Goal: Check status: Check status

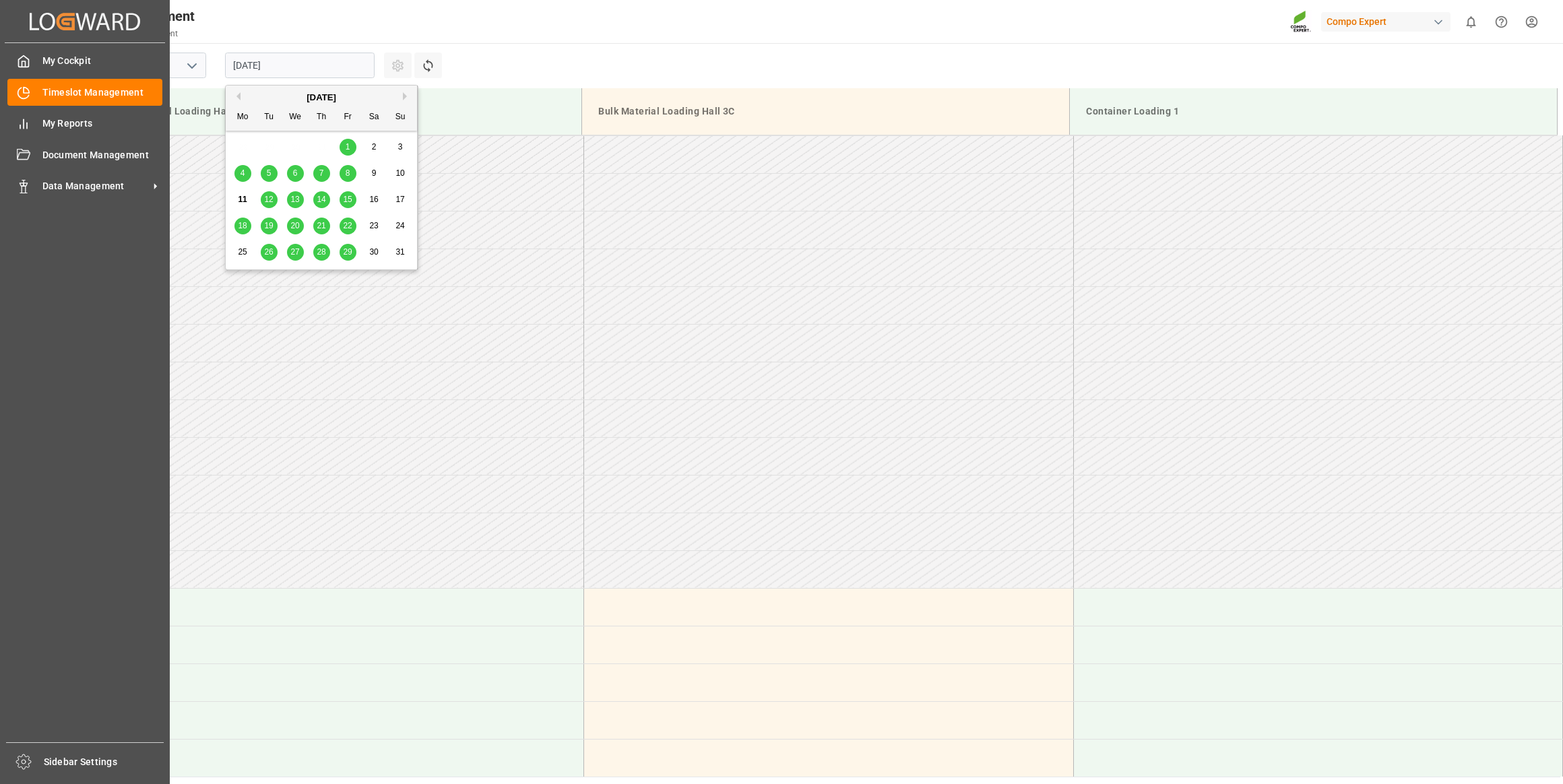
scroll to position [519, 0]
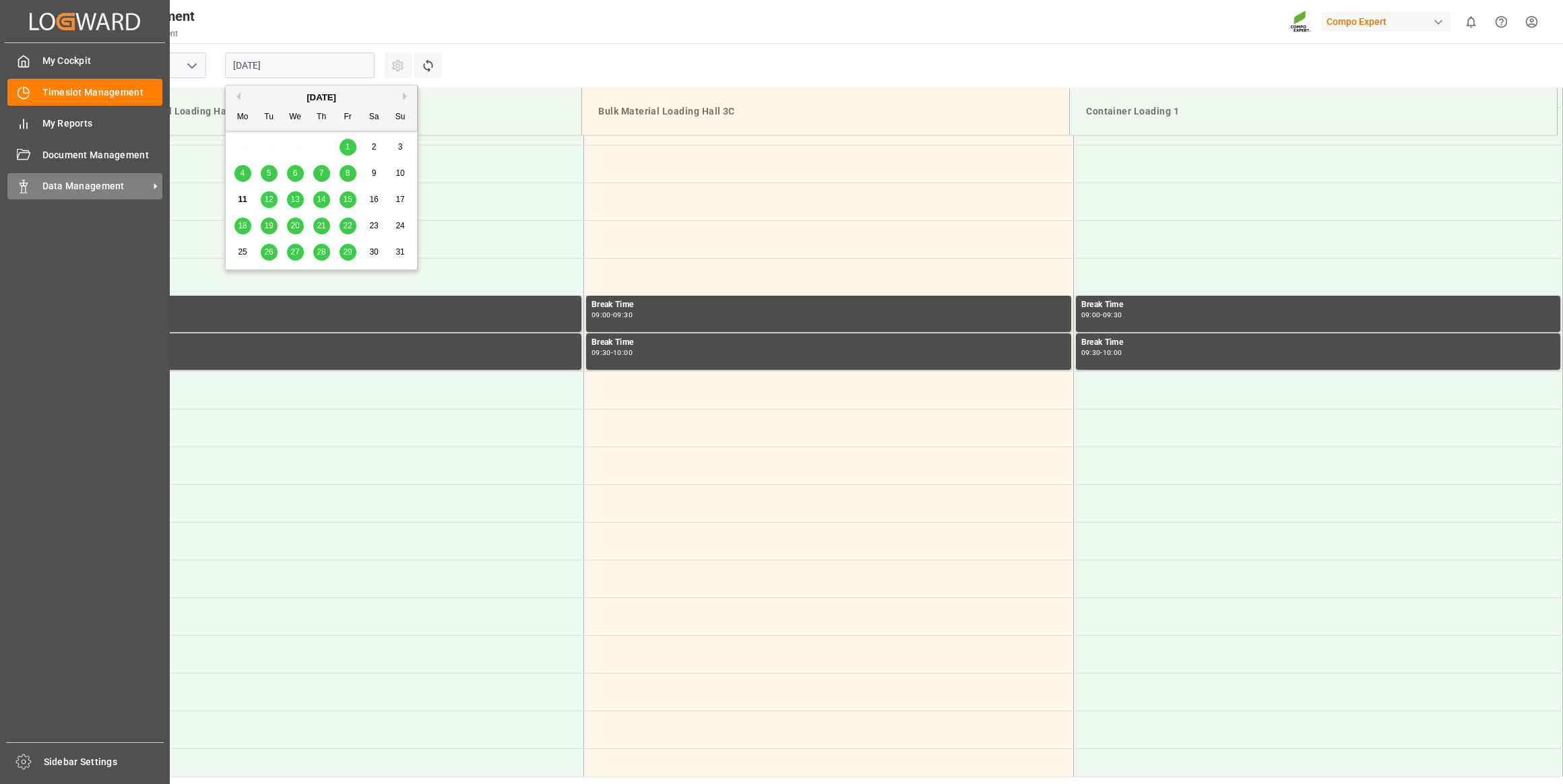
click at [76, 179] on div "Data Management Data Management" at bounding box center [84, 186] width 155 height 26
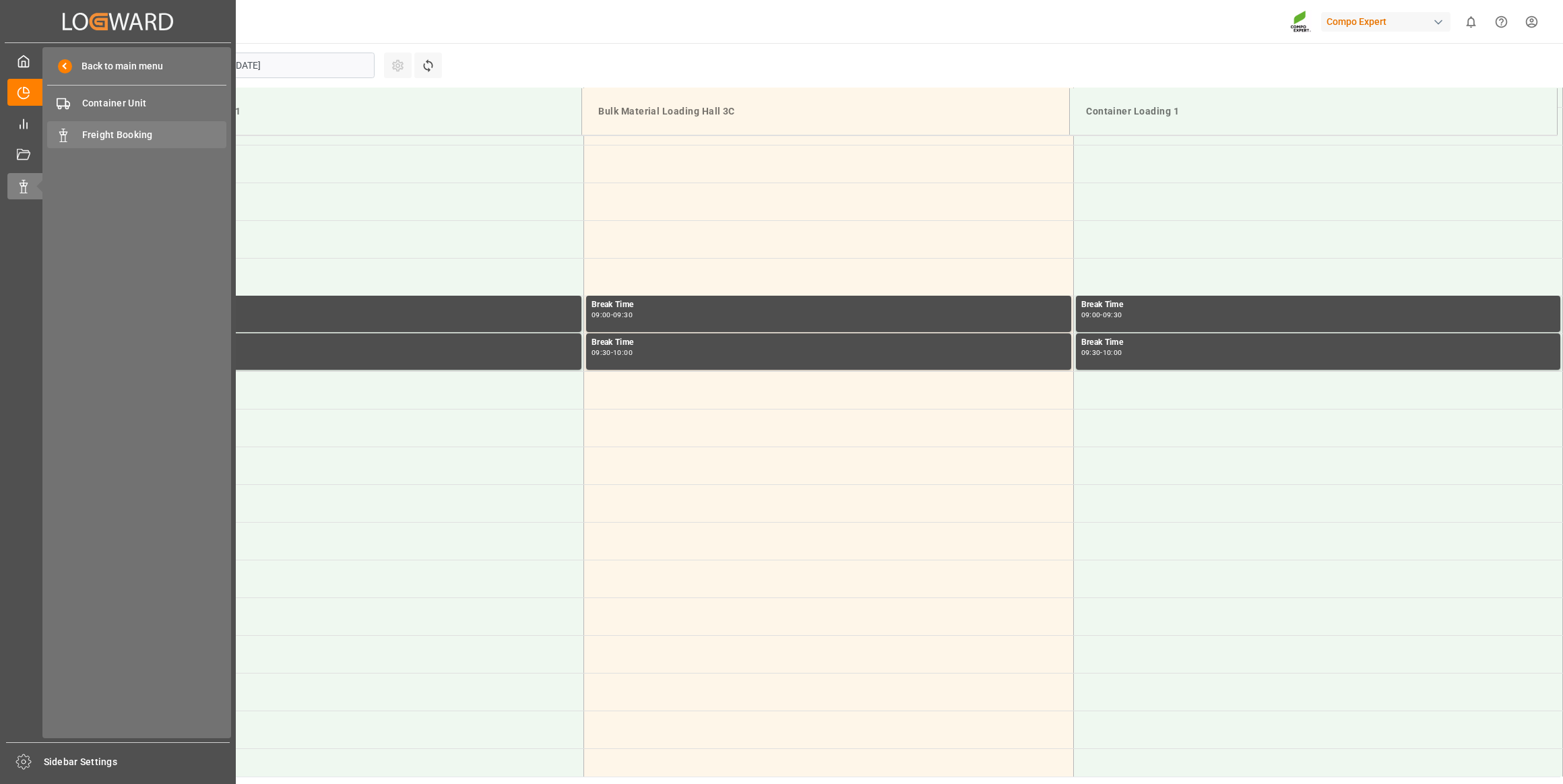
click at [120, 130] on span "Freight Booking" at bounding box center [154, 135] width 145 height 14
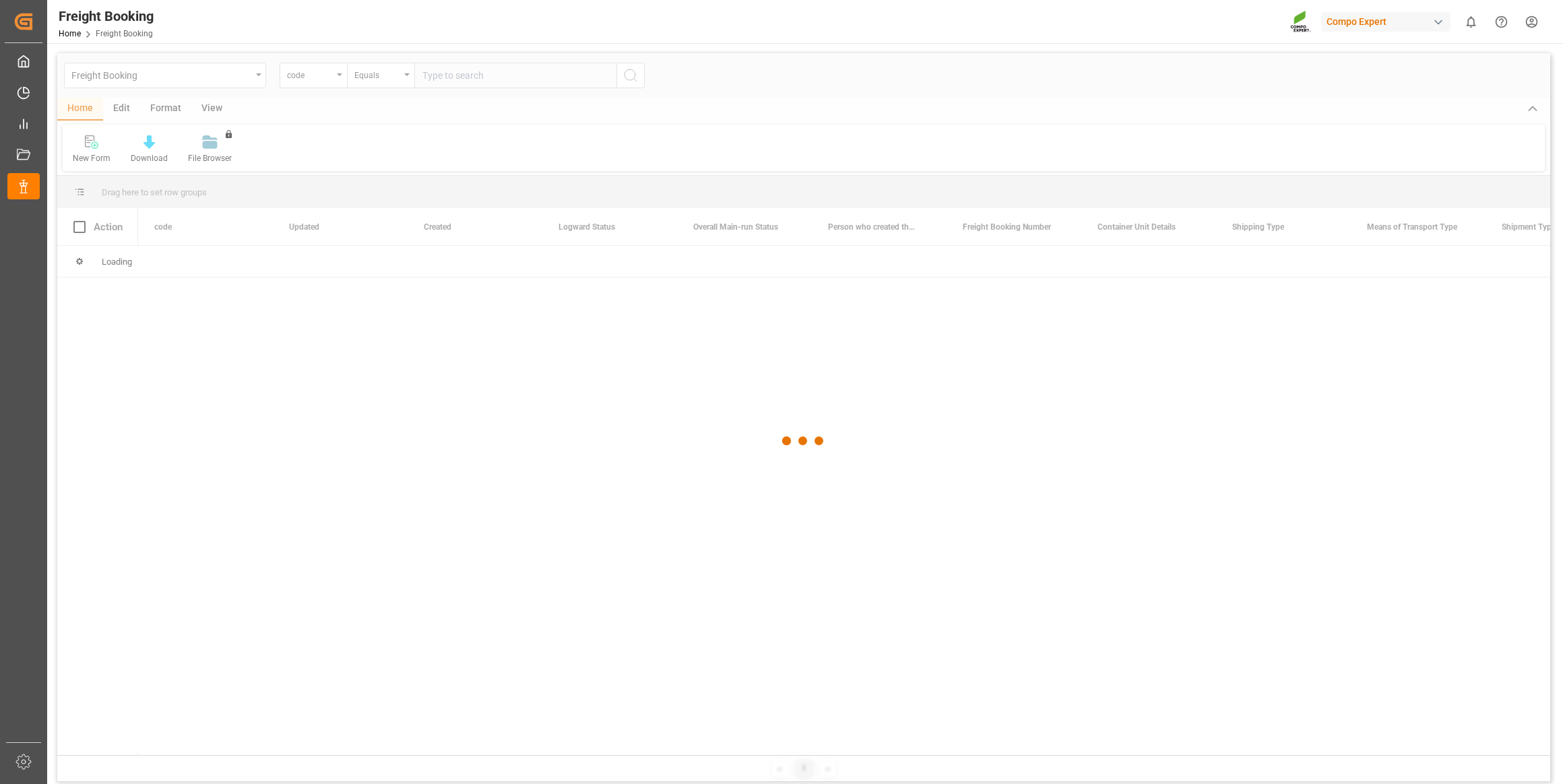
click at [320, 74] on div at bounding box center [804, 441] width 1493 height 776
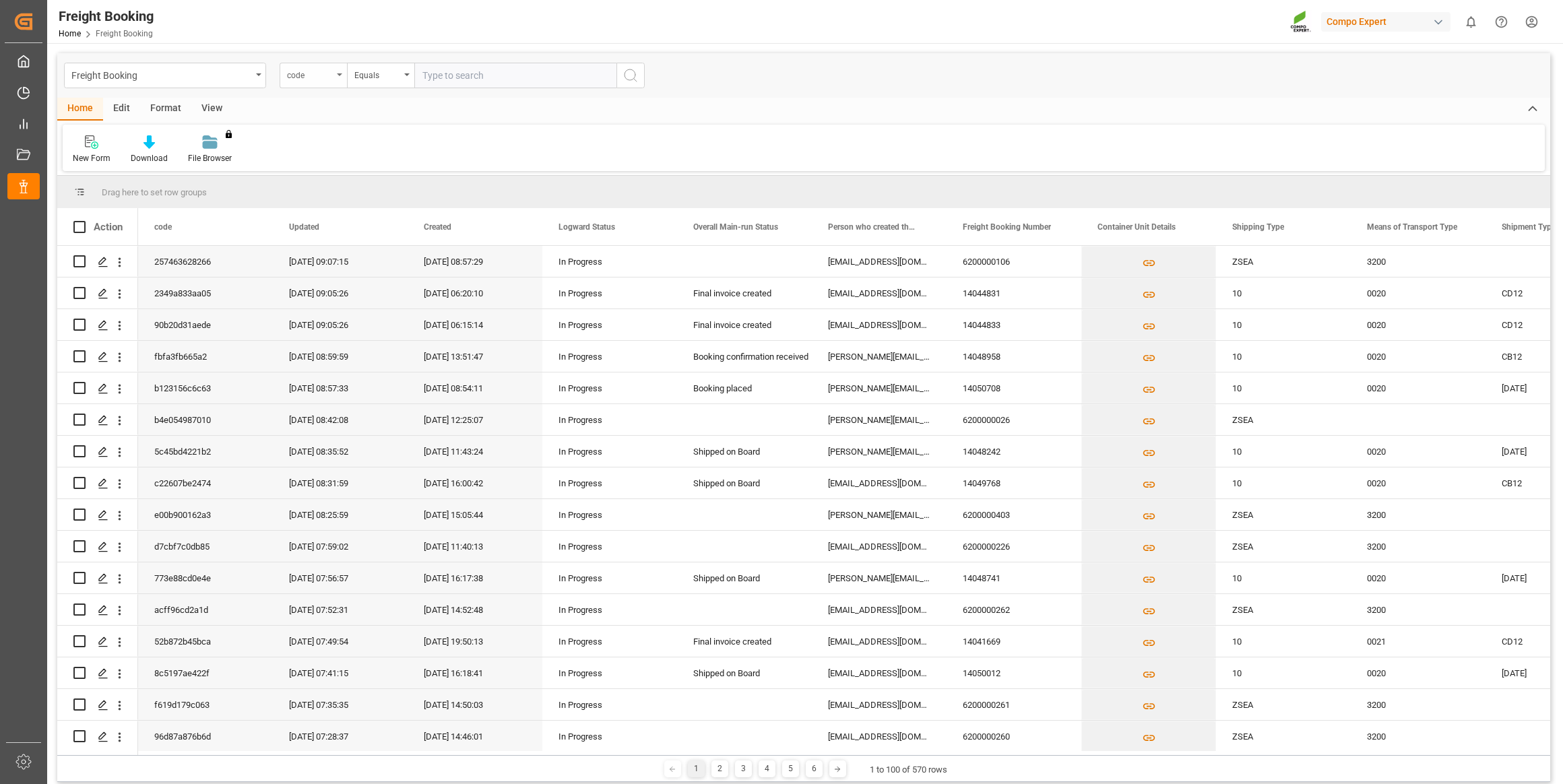
click at [318, 76] on div "code" at bounding box center [310, 73] width 45 height 15
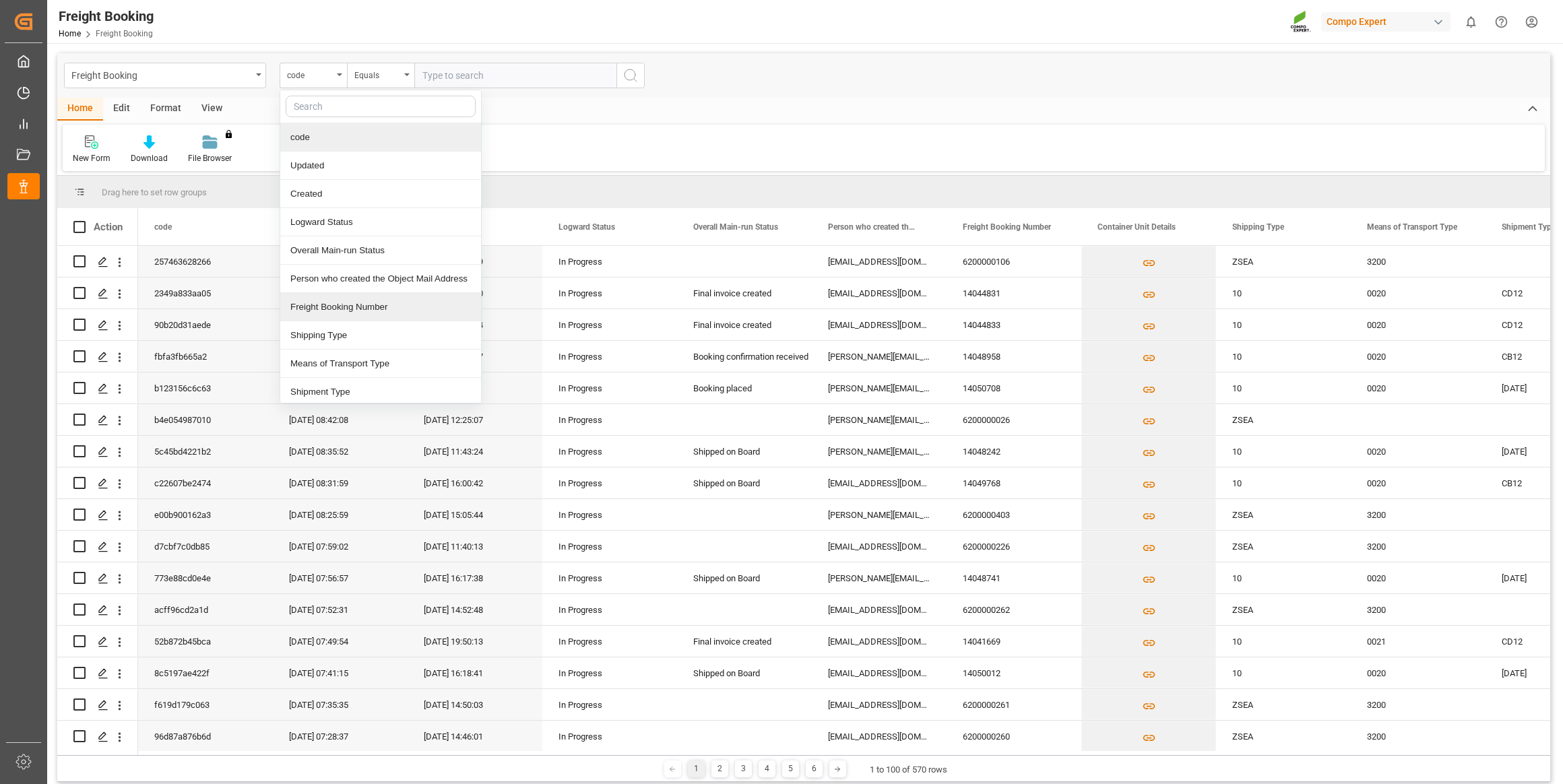
click at [349, 308] on div "Freight Booking Number" at bounding box center [380, 307] width 201 height 28
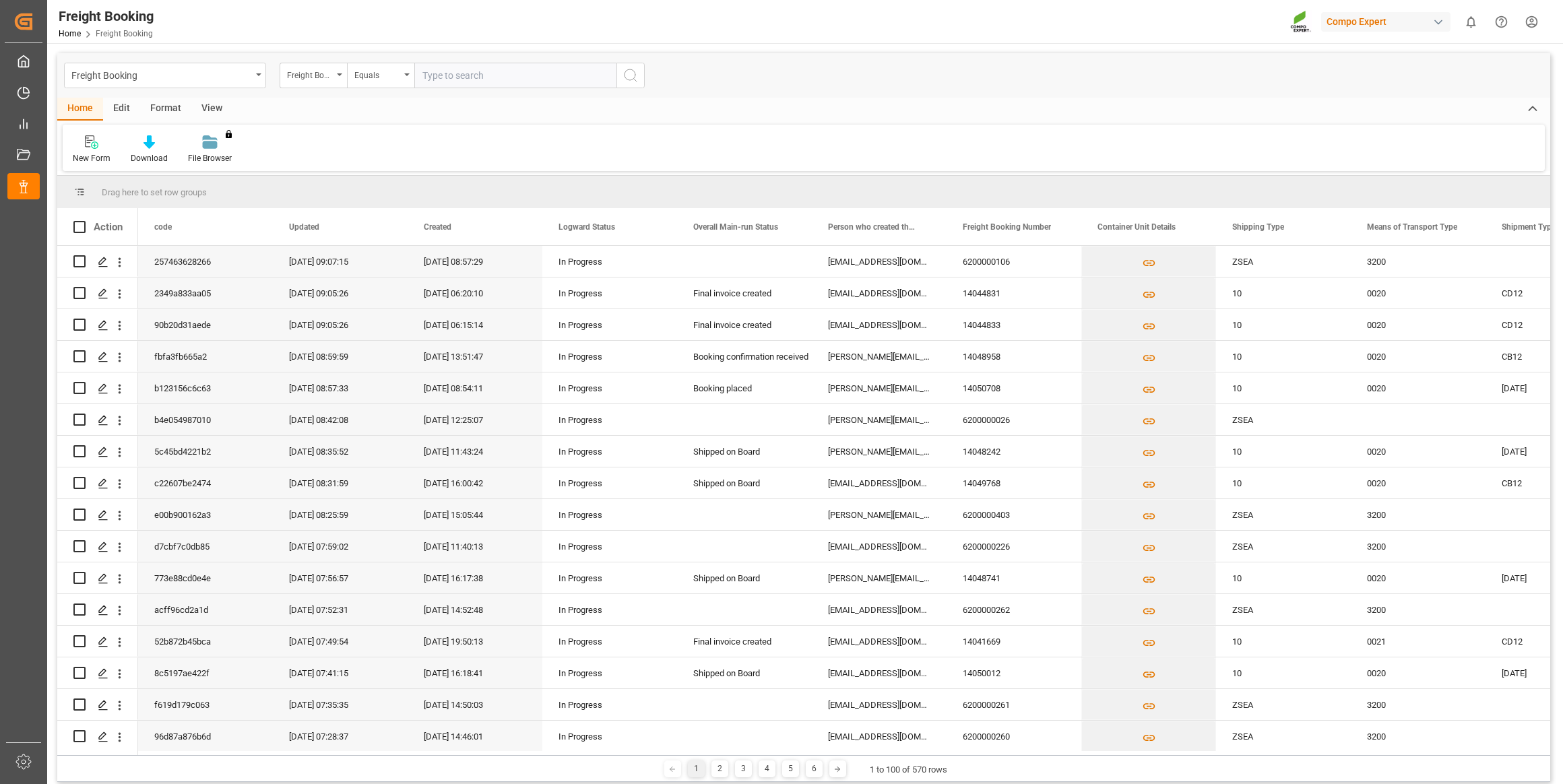
click at [453, 77] on input "text" at bounding box center [515, 75] width 202 height 25
paste input "6200000237"
type input "6200000237"
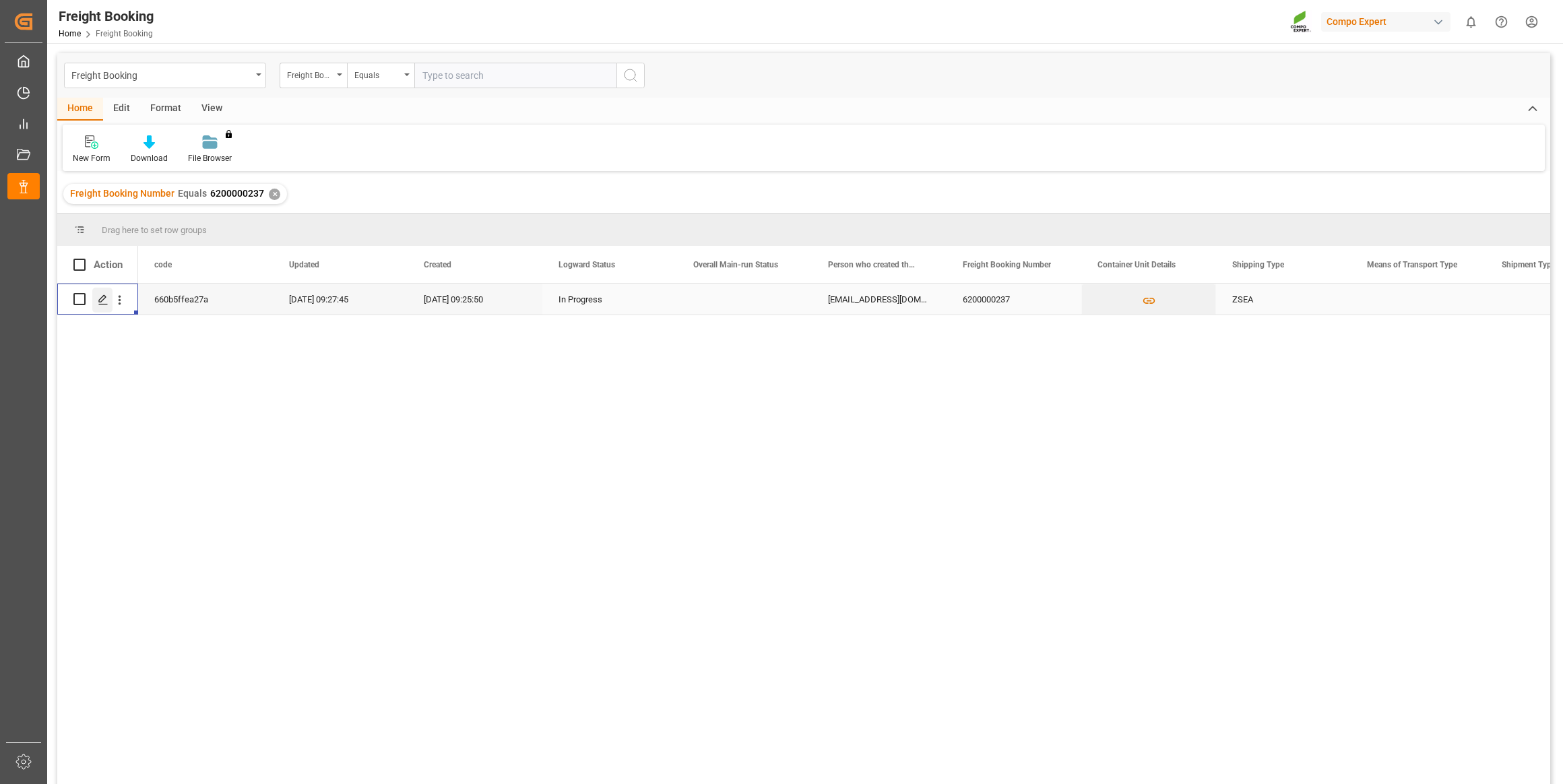
click at [101, 302] on icon "Press SPACE to select this row." at bounding box center [103, 300] width 11 height 11
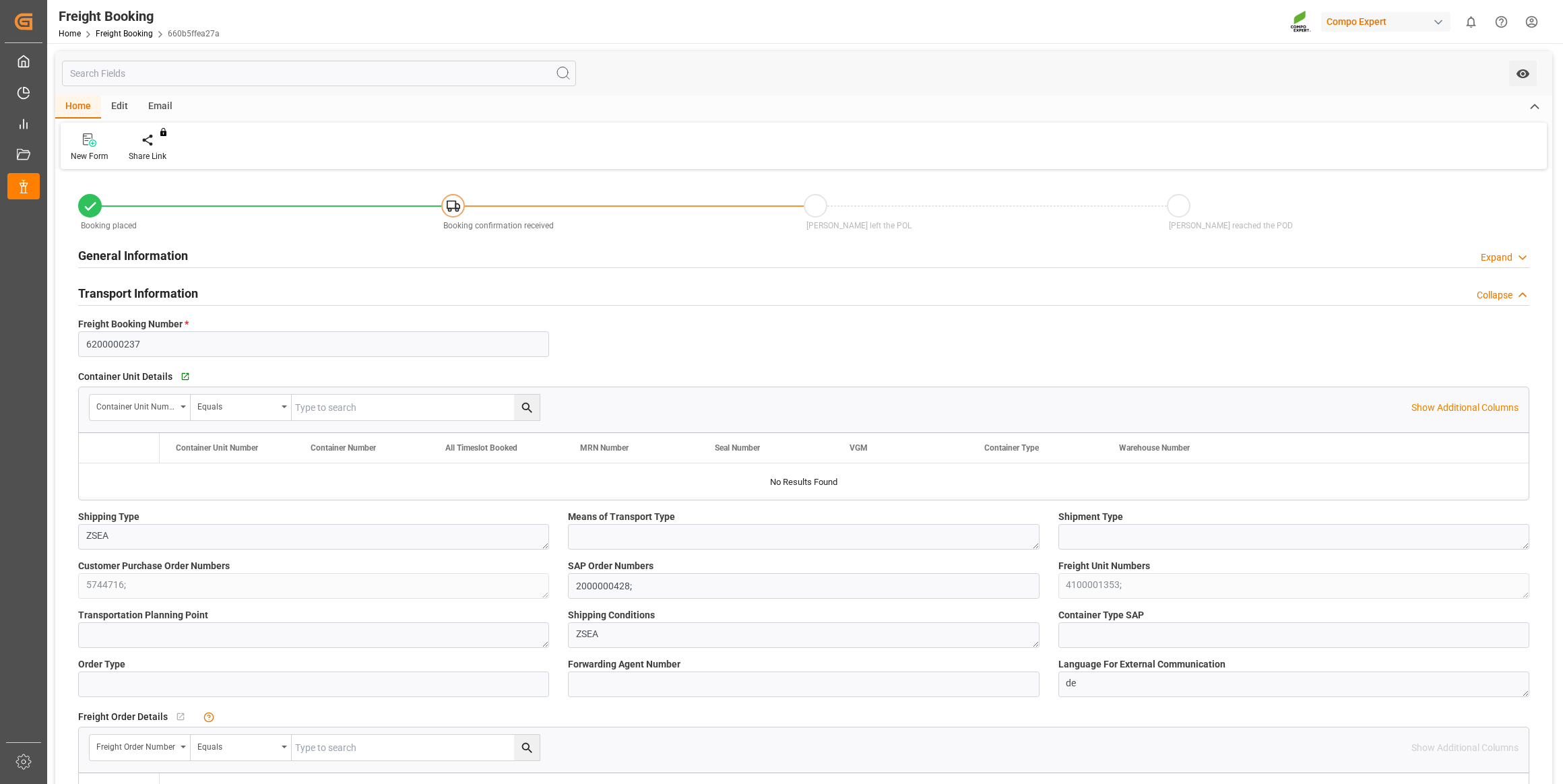
type input "MXATM"
type input "0"
type input "10760.4"
type input "15.08.2025 01:00"
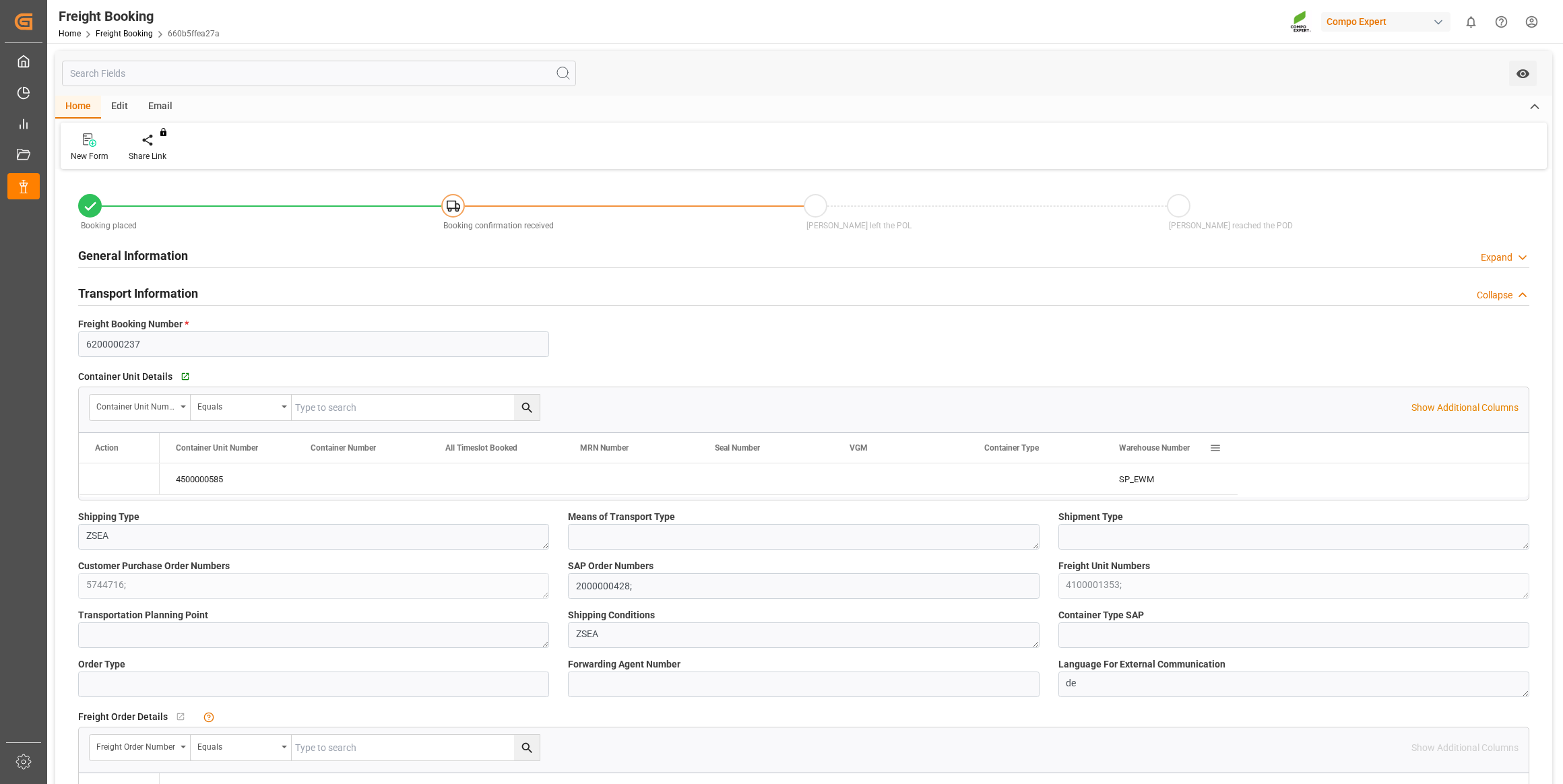
type input "15.07.2025 09:25"
type input "15.07.2025 09:27"
click at [106, 480] on icon "Press SPACE to select this row." at bounding box center [108, 479] width 11 height 11
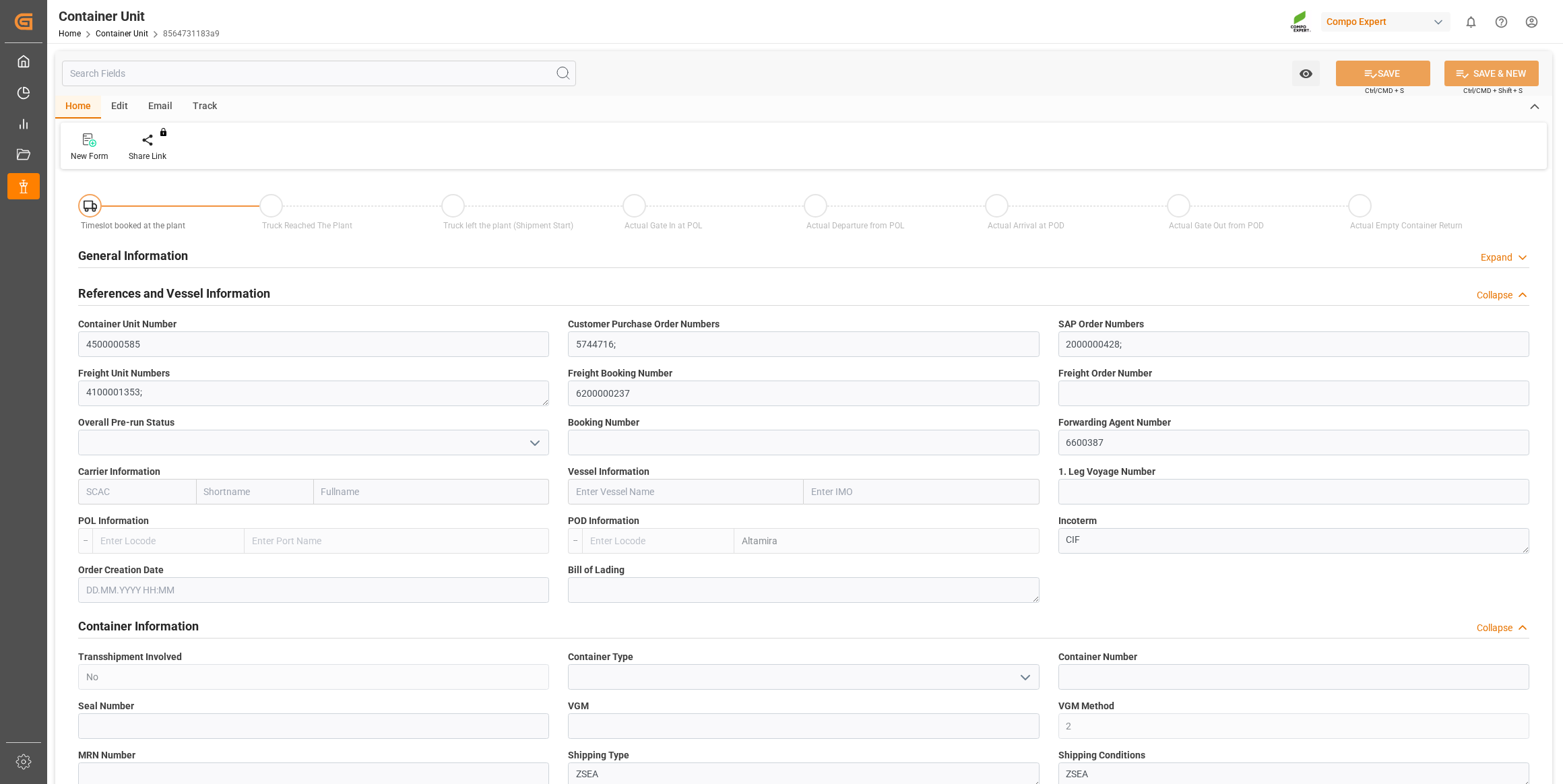
type input "MXATM"
type input "0"
type input "10760.4"
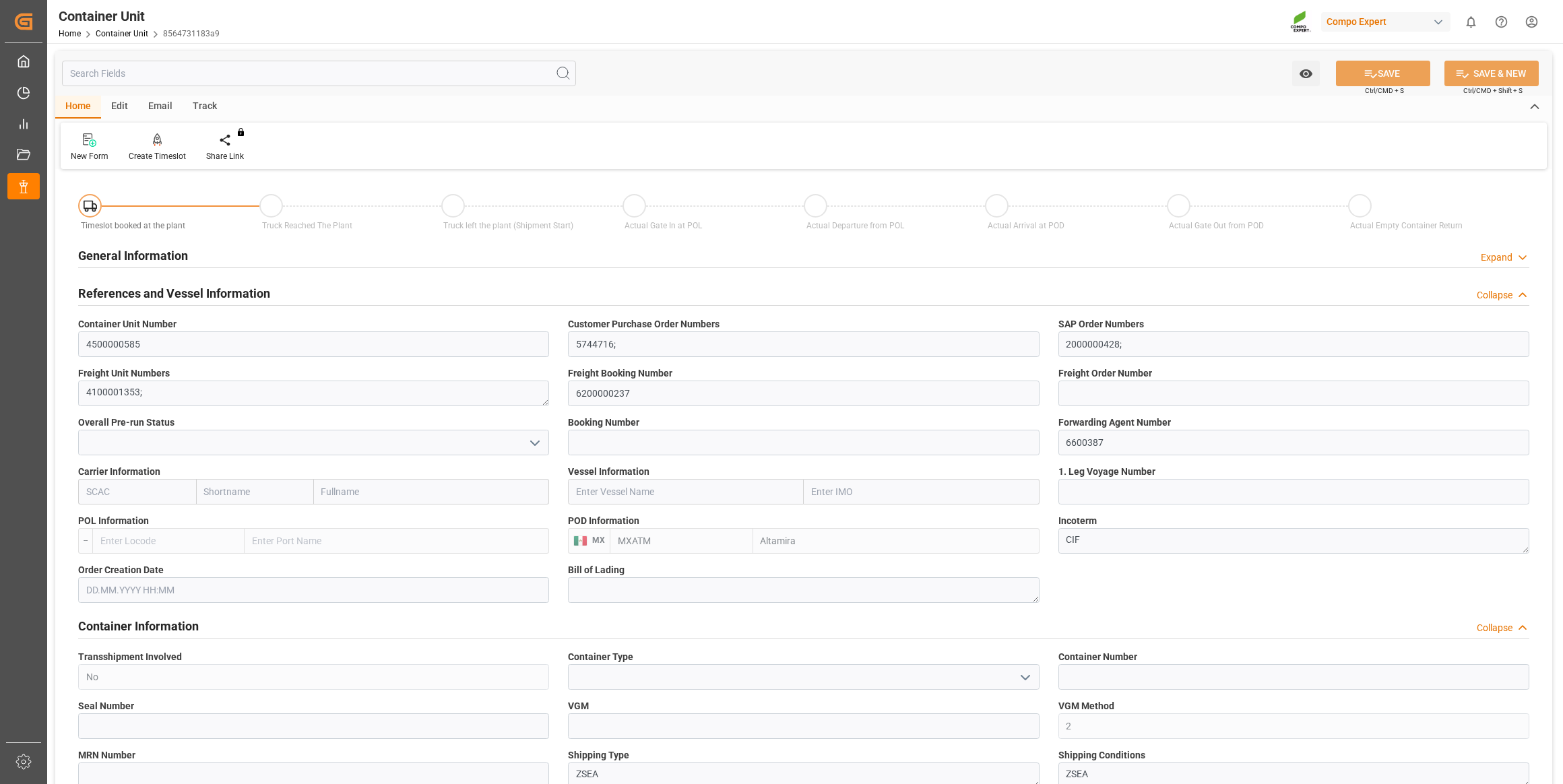
type input "[DATE]"
click at [161, 139] on div at bounding box center [157, 140] width 57 height 14
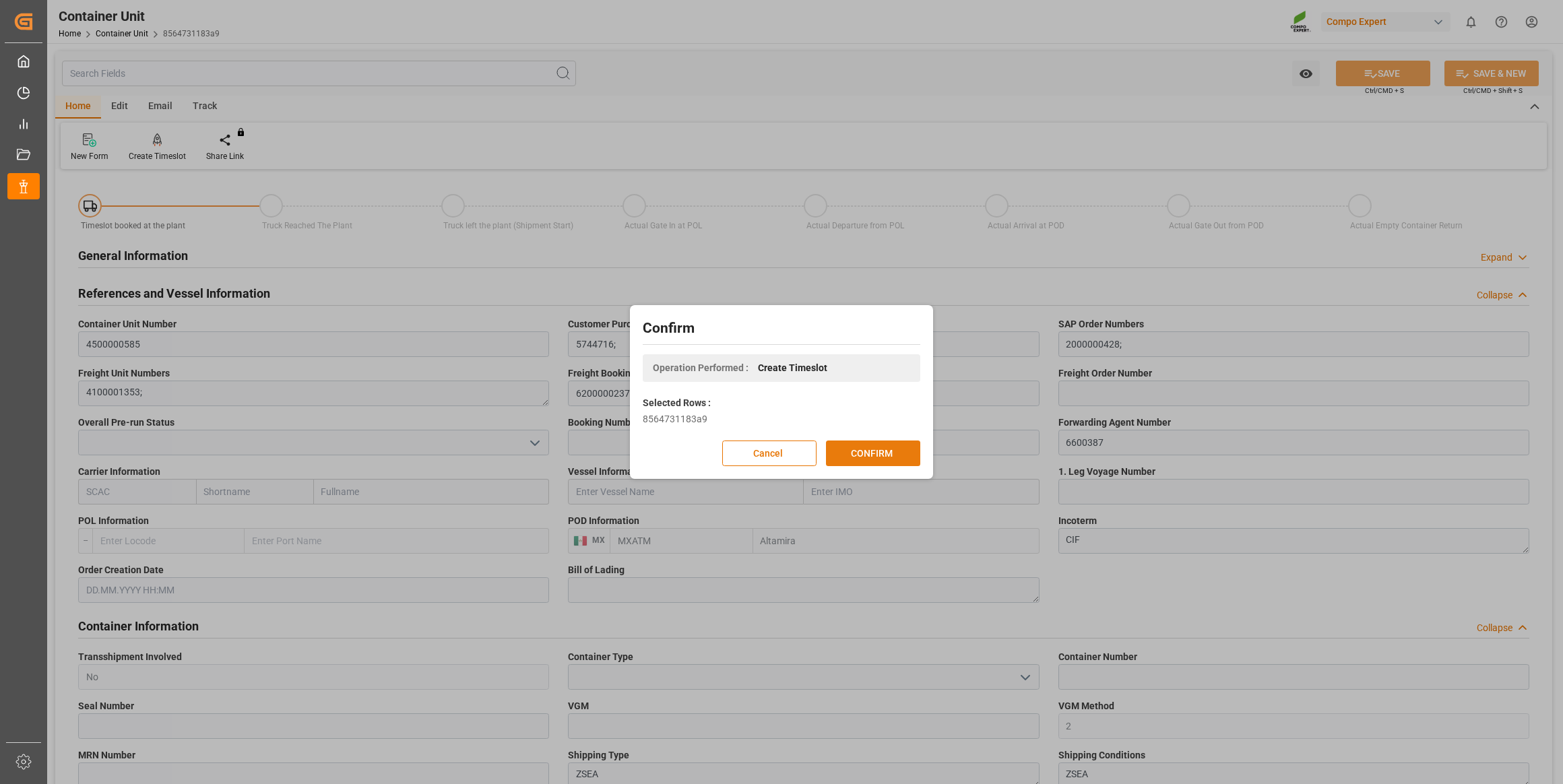
click at [861, 449] on button "CONFIRM" at bounding box center [873, 453] width 95 height 25
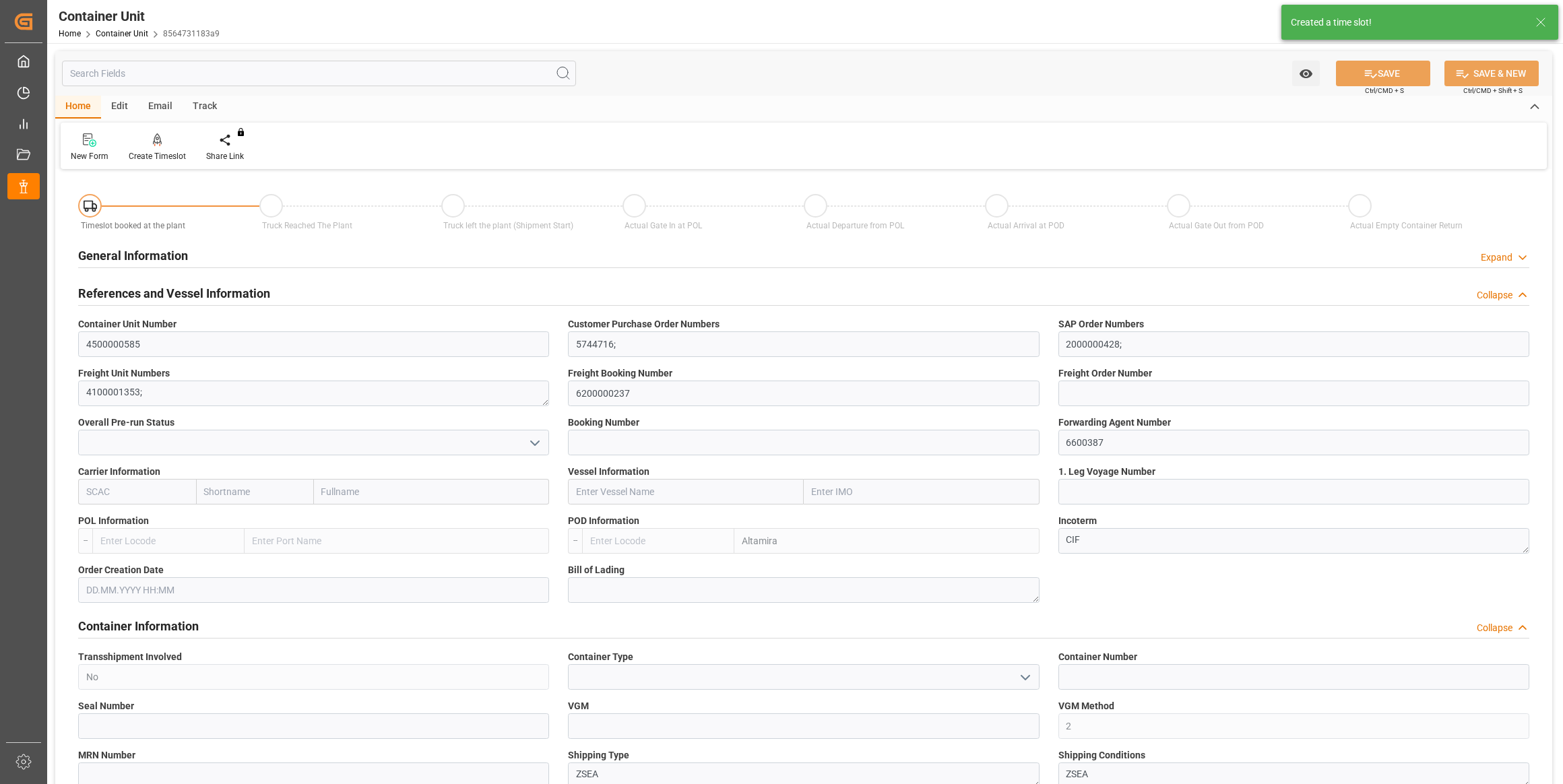
type input "MXATM"
type input "0"
type input "10760.4"
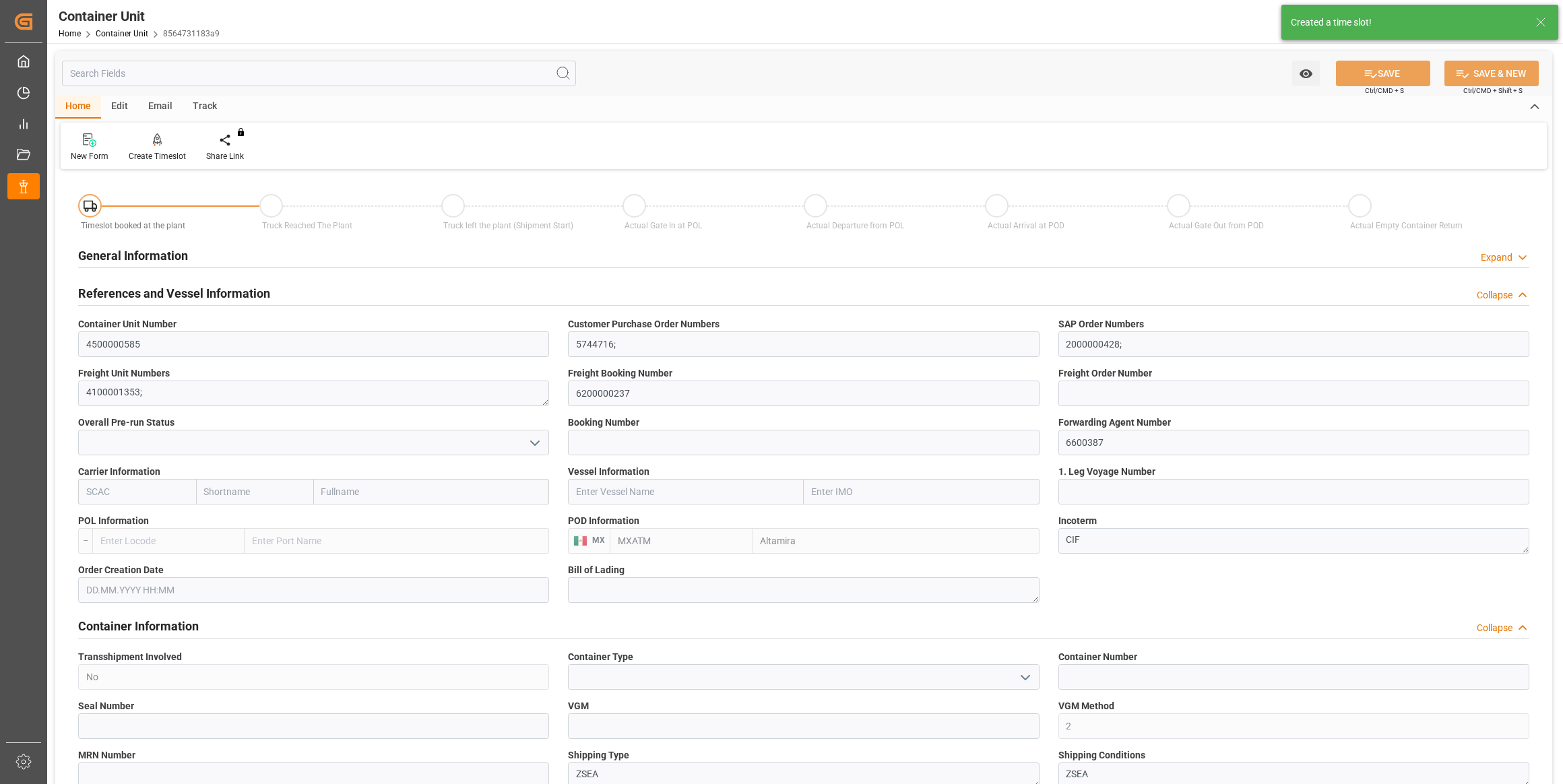
type input "[DATE]"
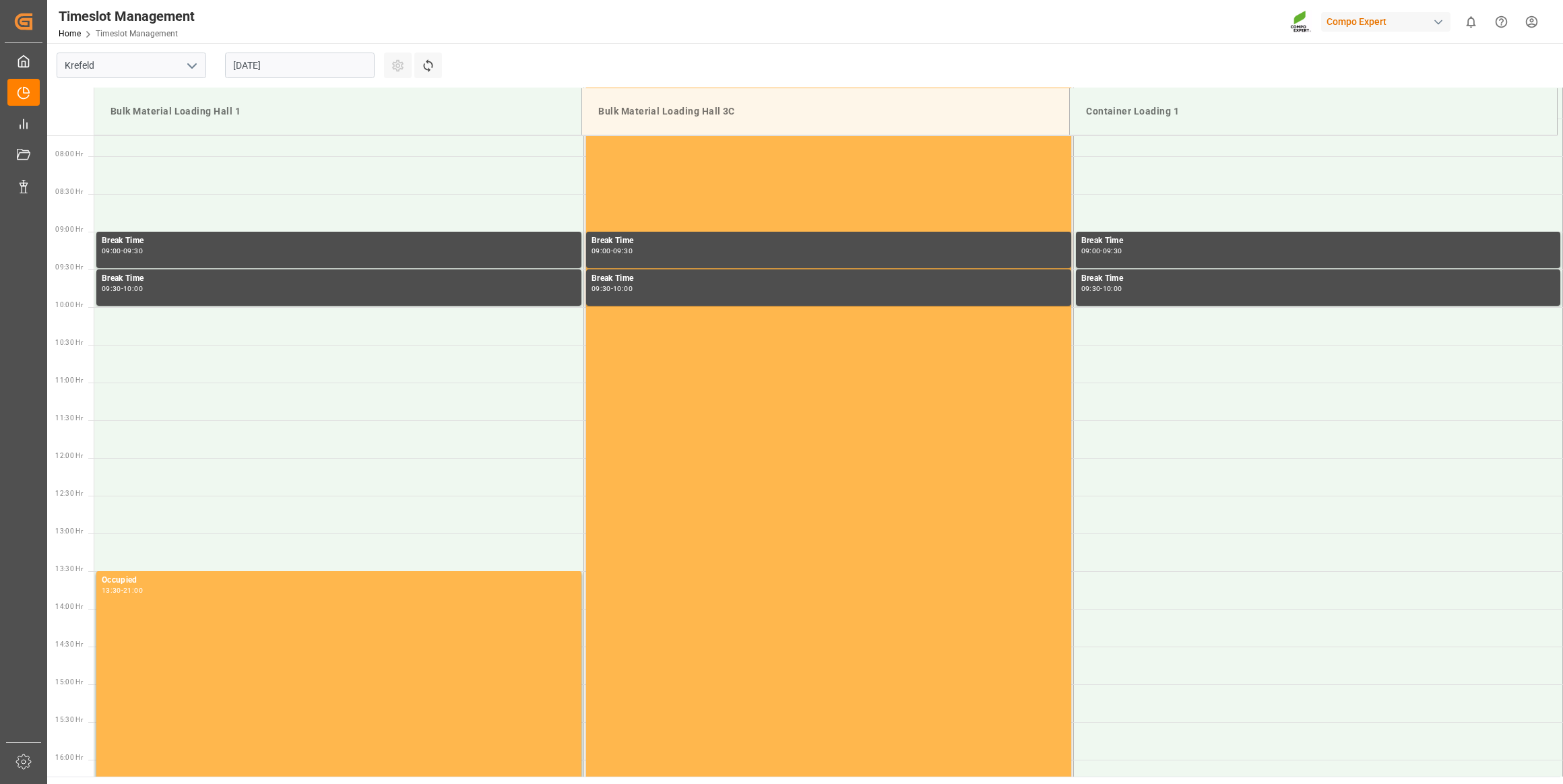
scroll to position [594, 0]
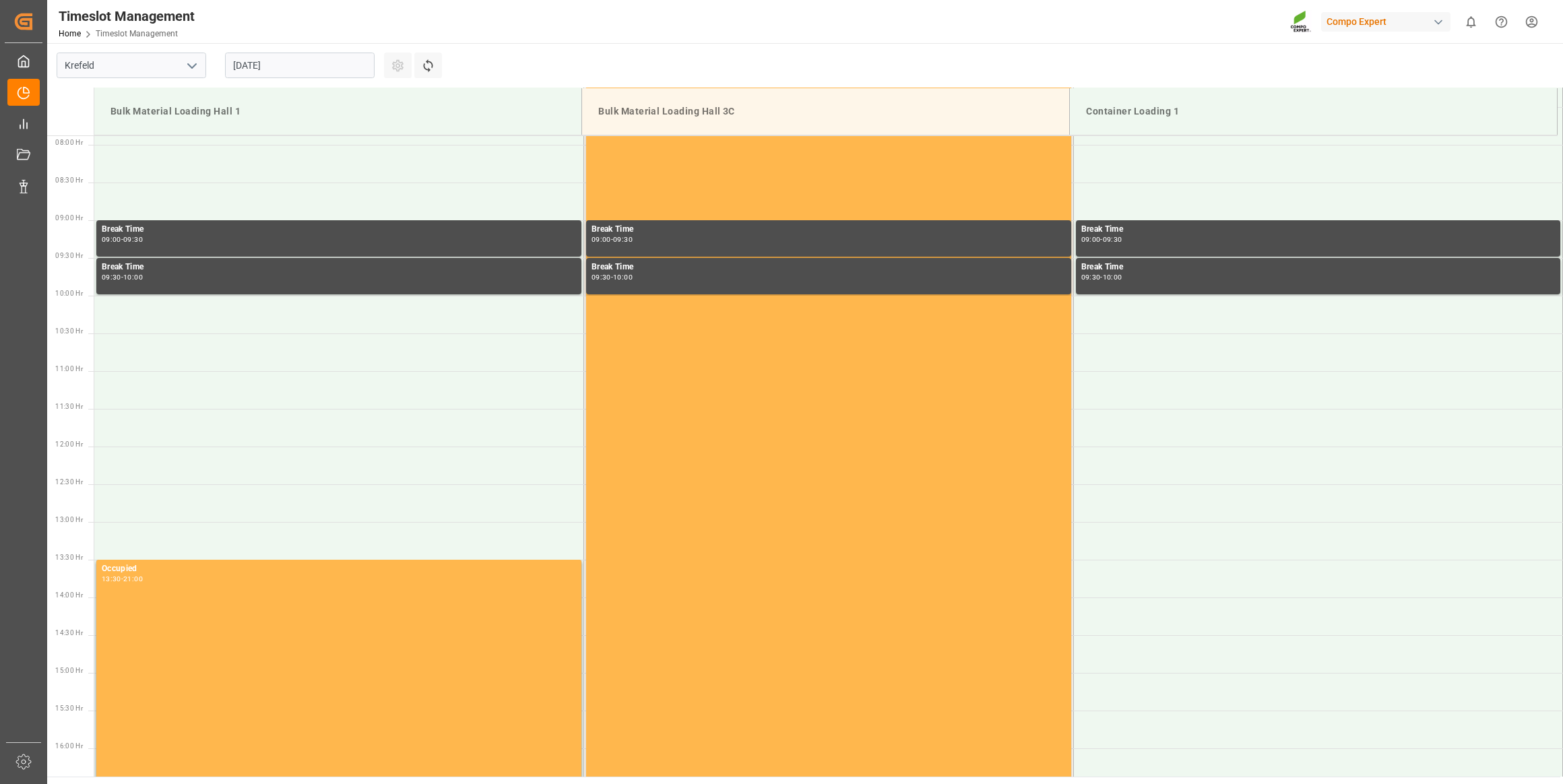
click at [297, 74] on input "11.08.2025" at bounding box center [300, 65] width 149 height 25
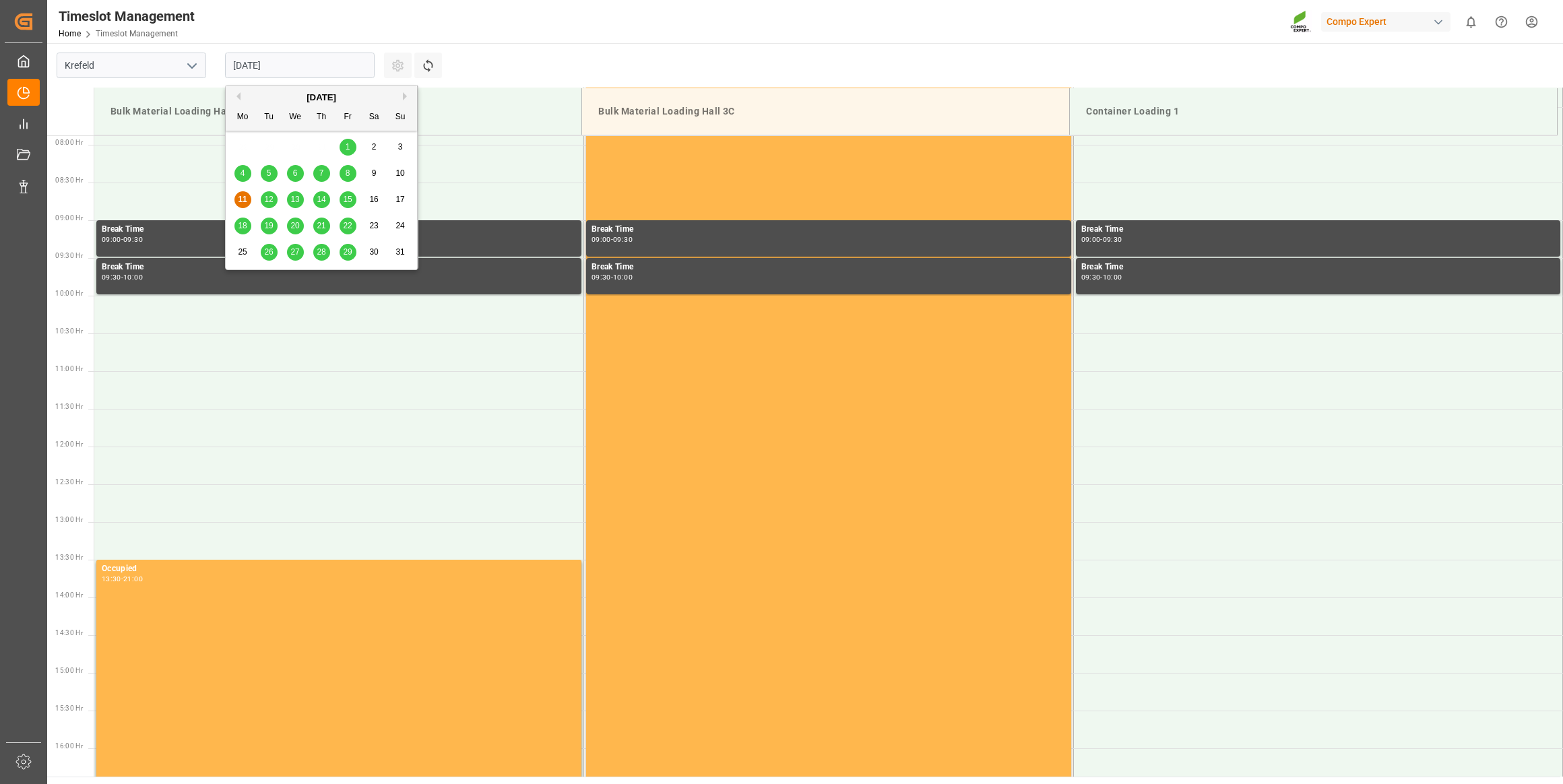
click at [404, 97] on button "Next Month" at bounding box center [406, 96] width 8 height 8
click at [269, 147] on span "2" at bounding box center [269, 147] width 5 height 9
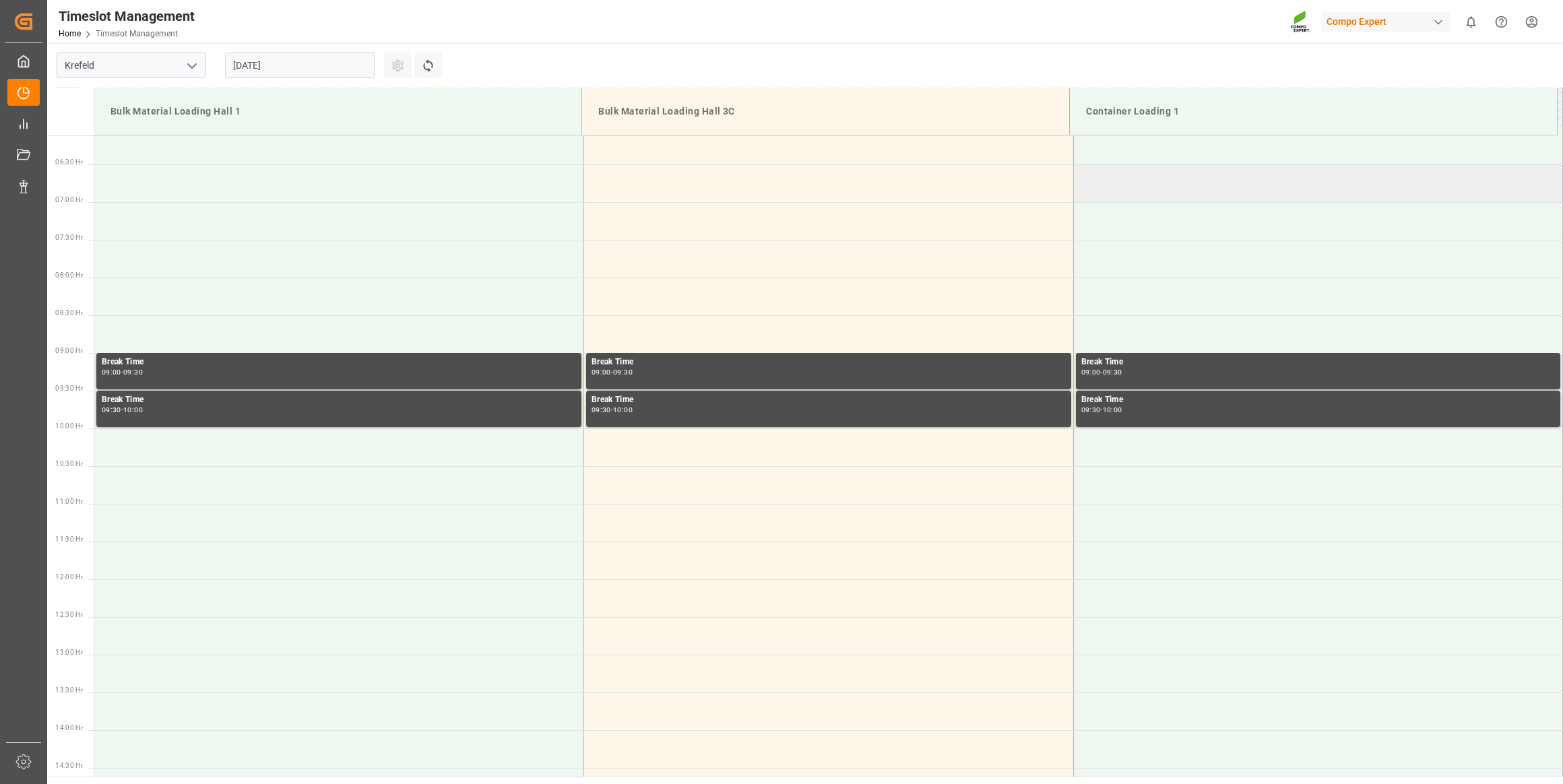
scroll to position [288, 0]
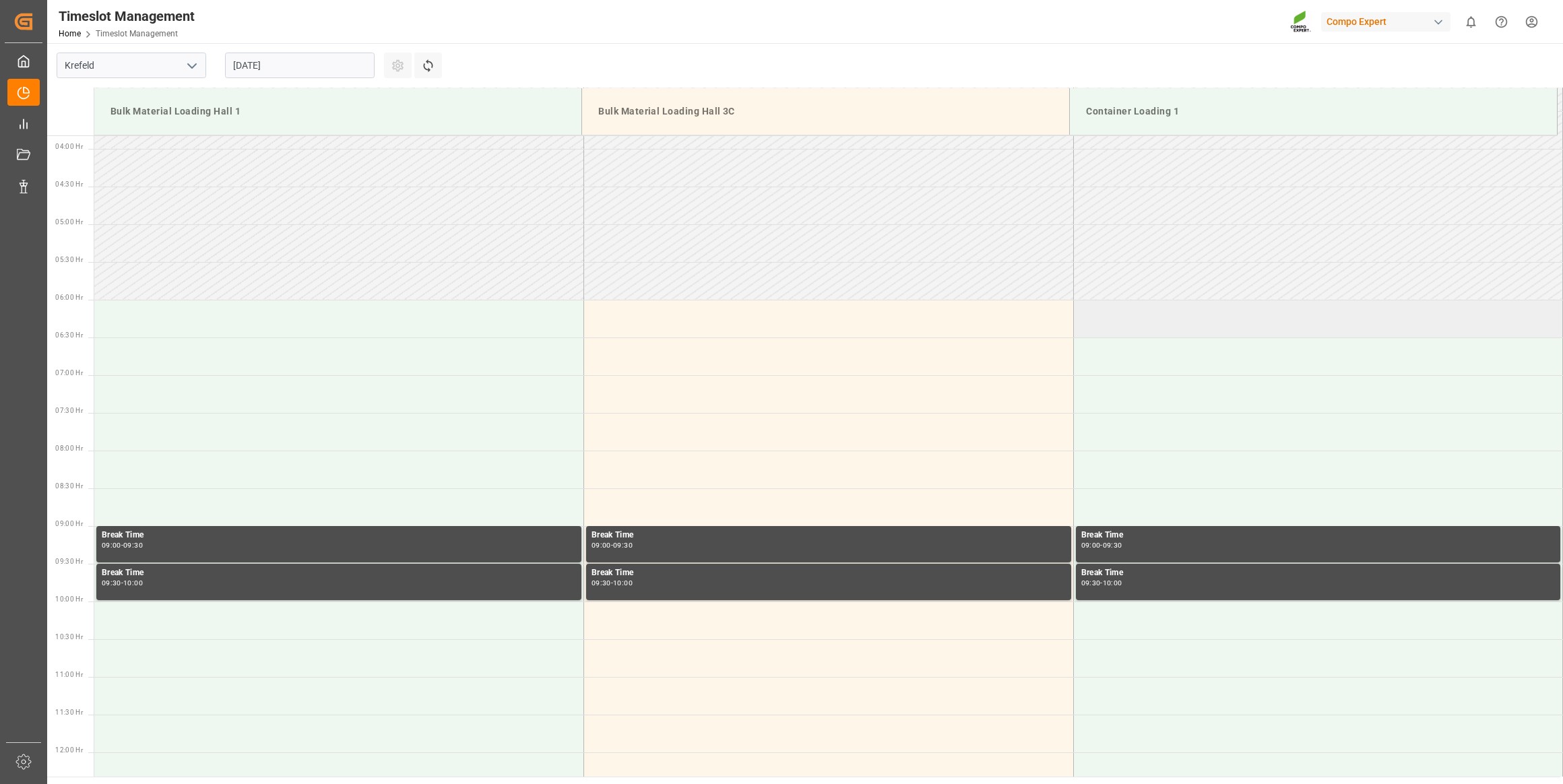
click at [1200, 319] on td at bounding box center [1318, 318] width 490 height 38
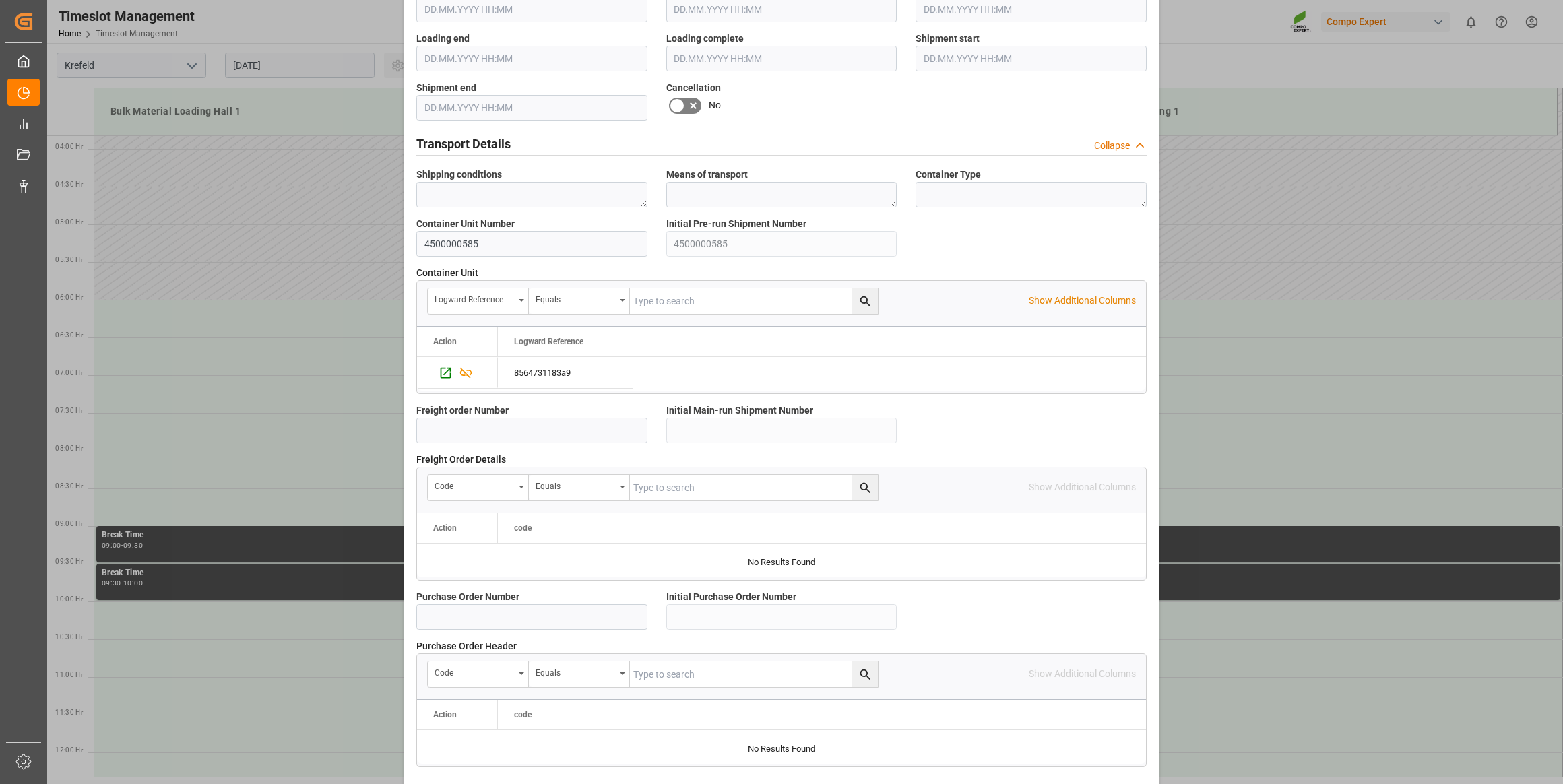
scroll to position [996, 0]
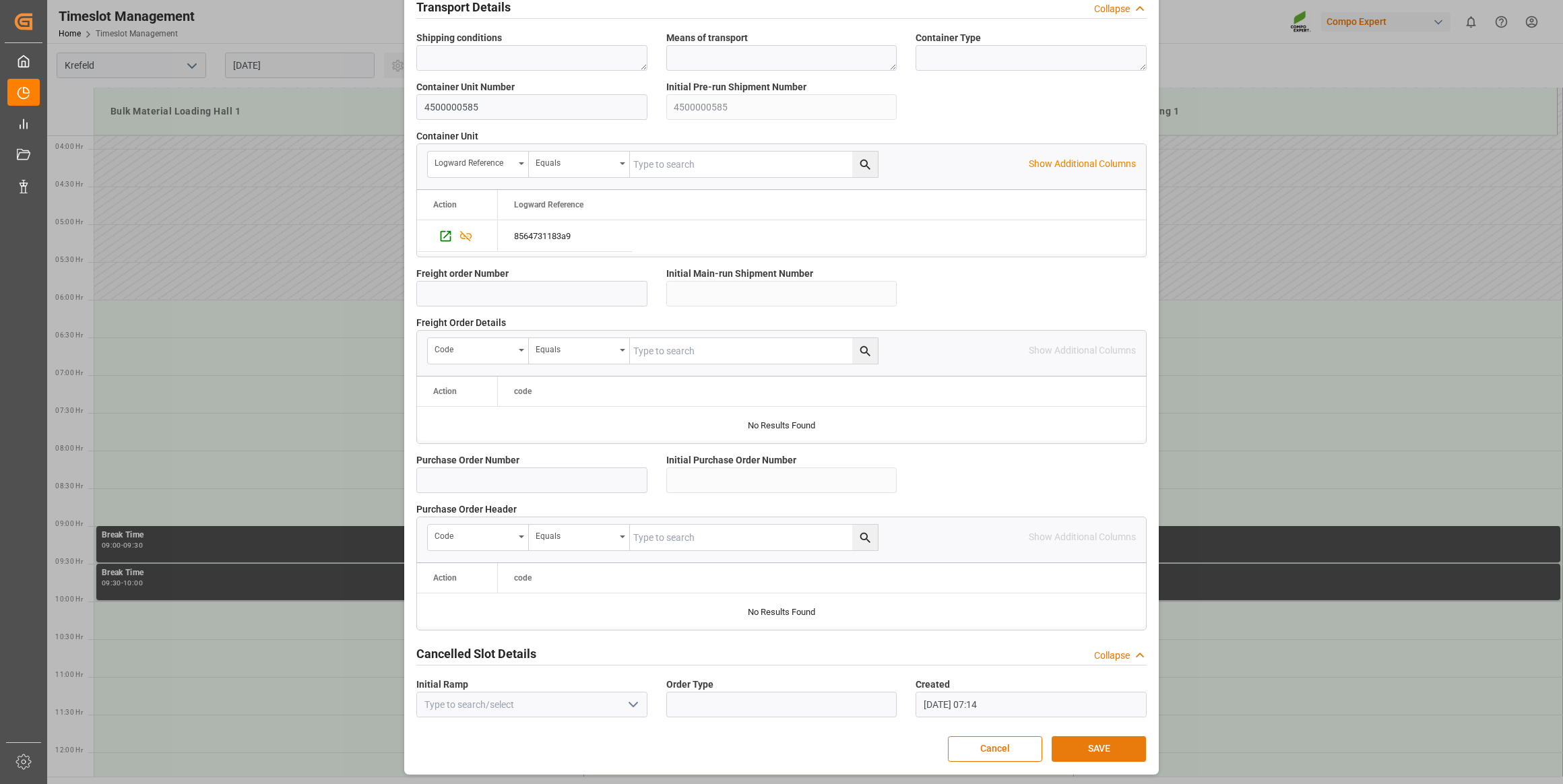
click at [1089, 743] on button "SAVE" at bounding box center [1099, 749] width 95 height 25
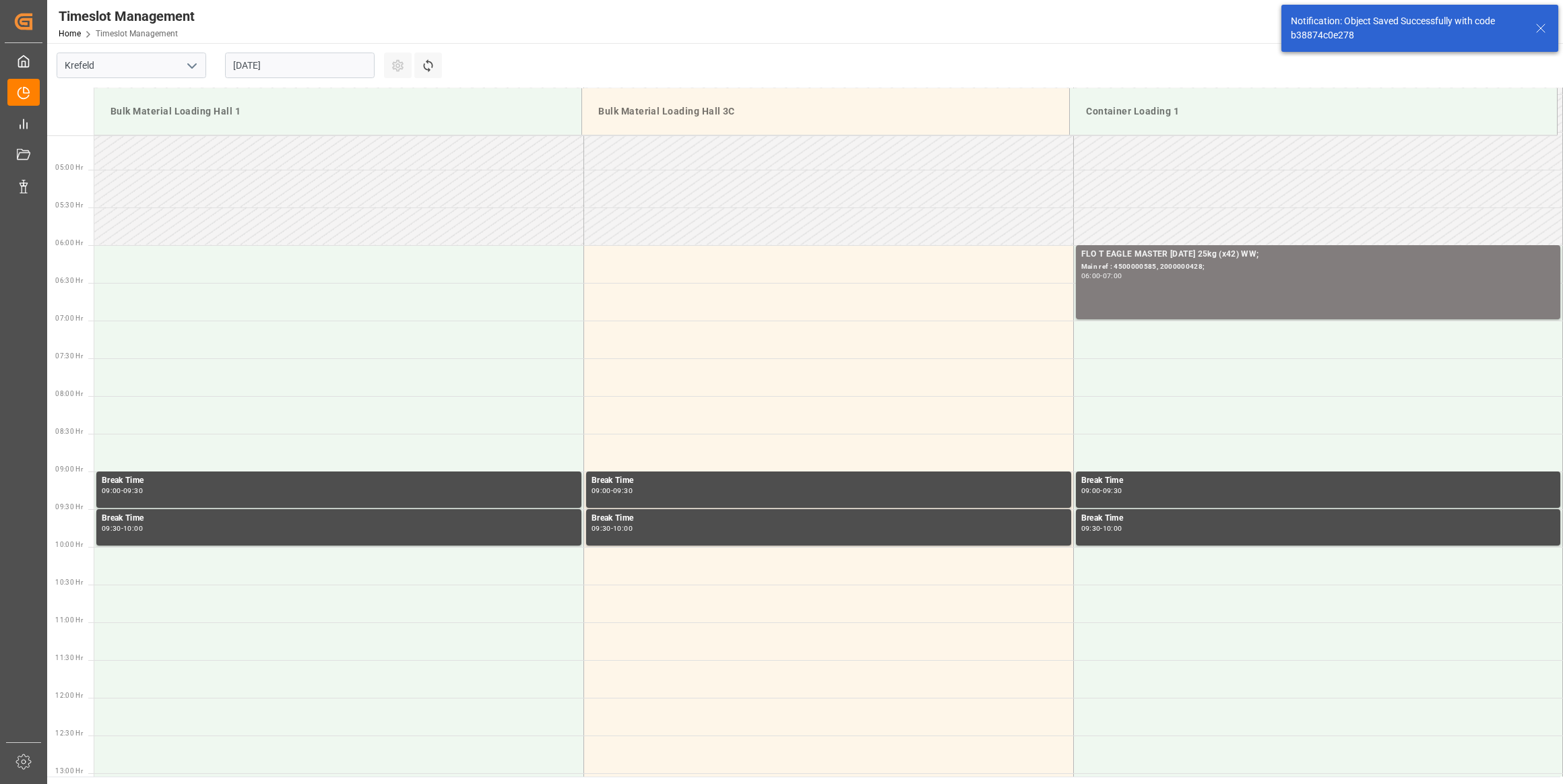
scroll to position [369, 0]
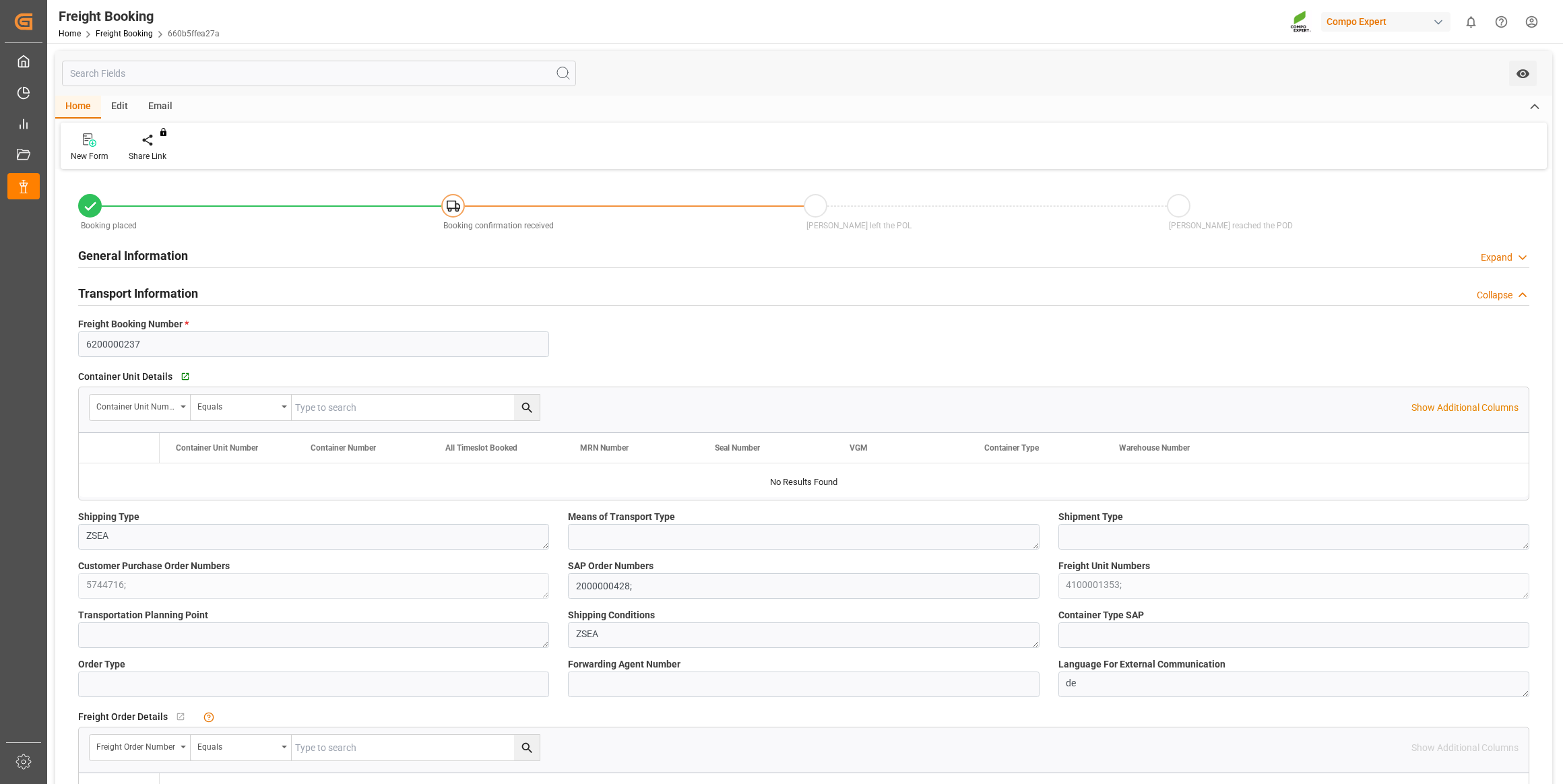
type input "MXATM"
type input "0"
type input "10760.4"
type input "15.08.2025 01:00"
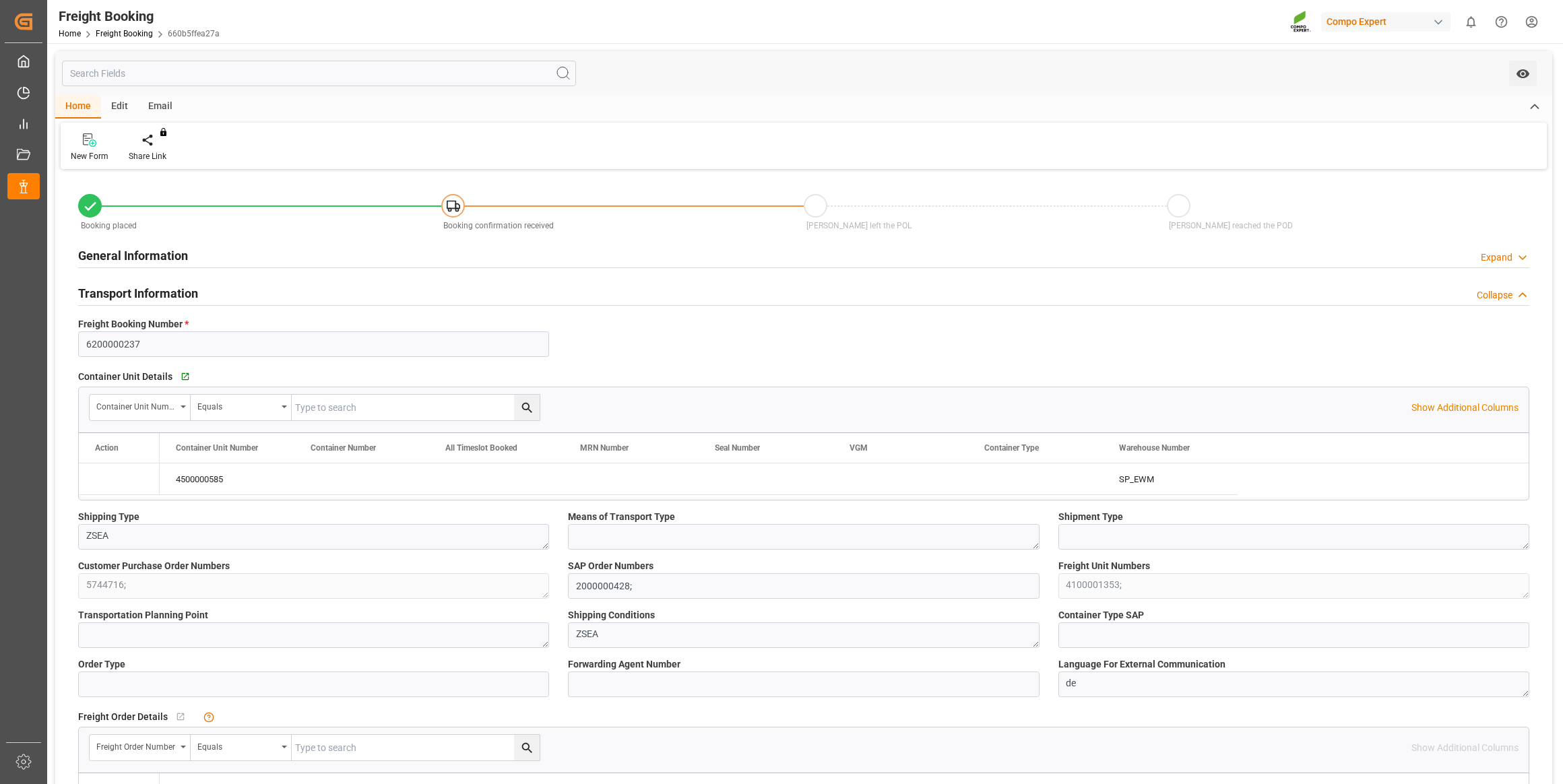
type input "15.07.2025 09:25"
type input "15.07.2025 09:27"
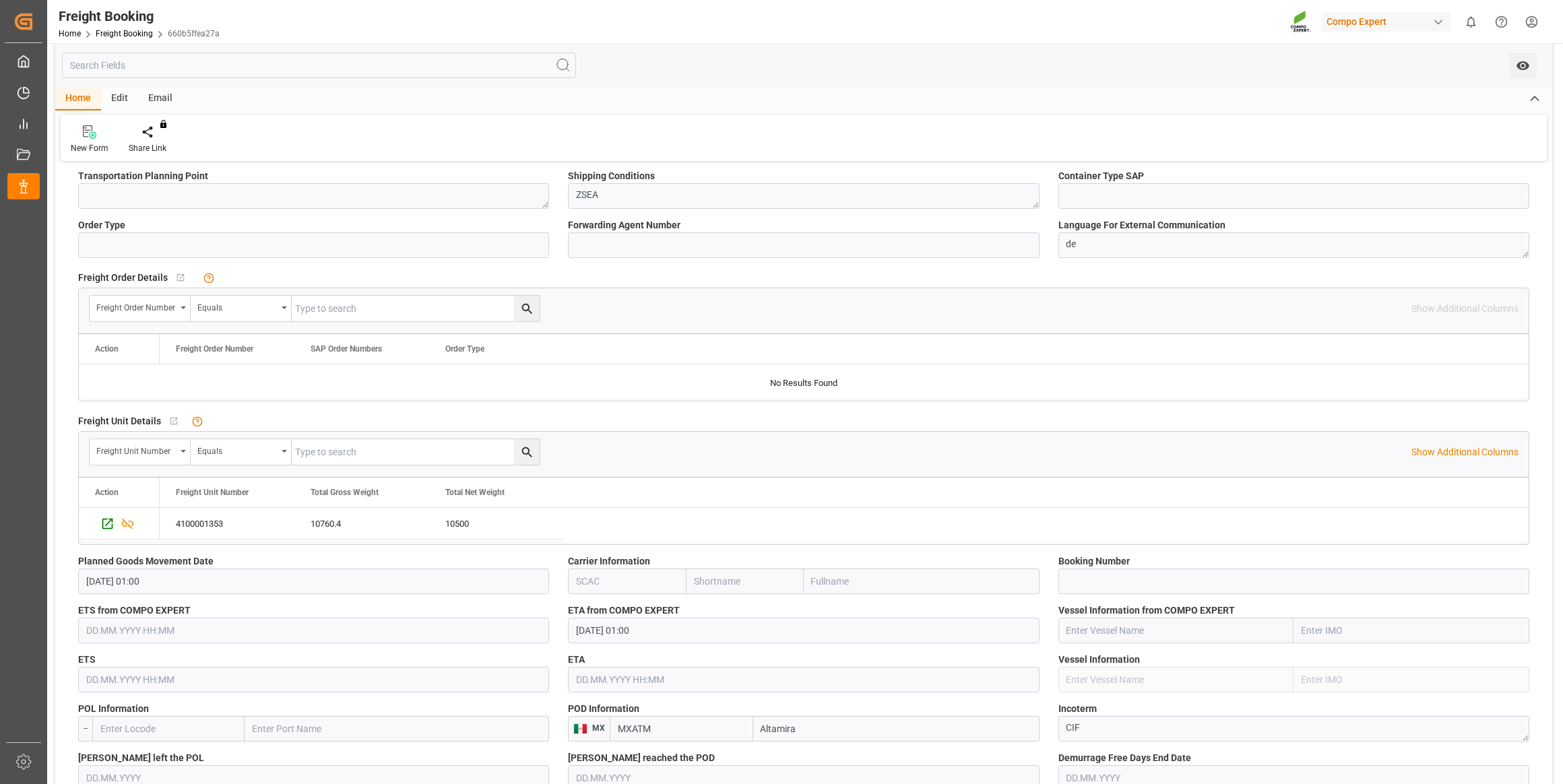
scroll to position [183, 0]
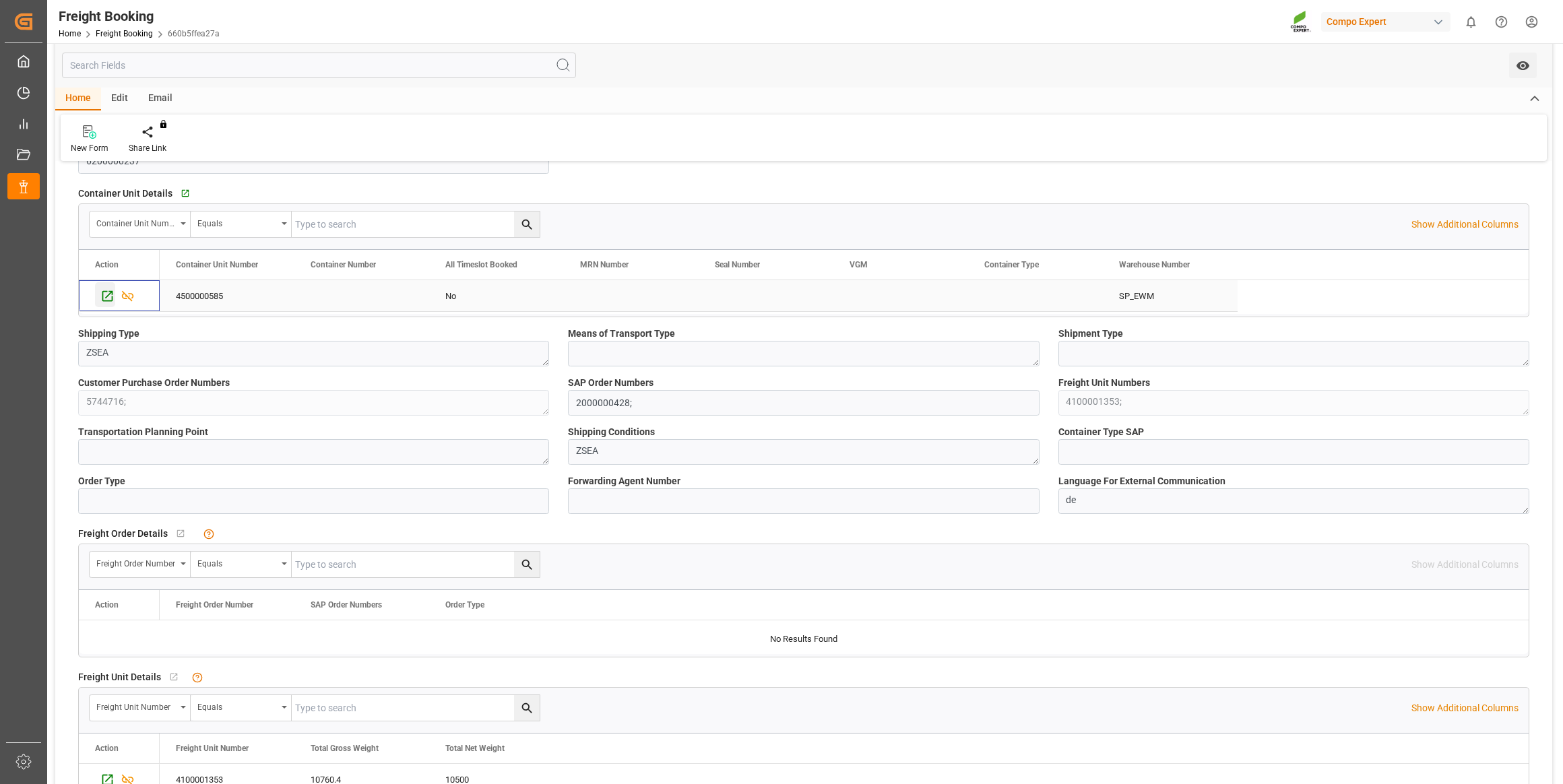
click at [97, 295] on div "Press SPACE to select this row." at bounding box center [105, 295] width 20 height 25
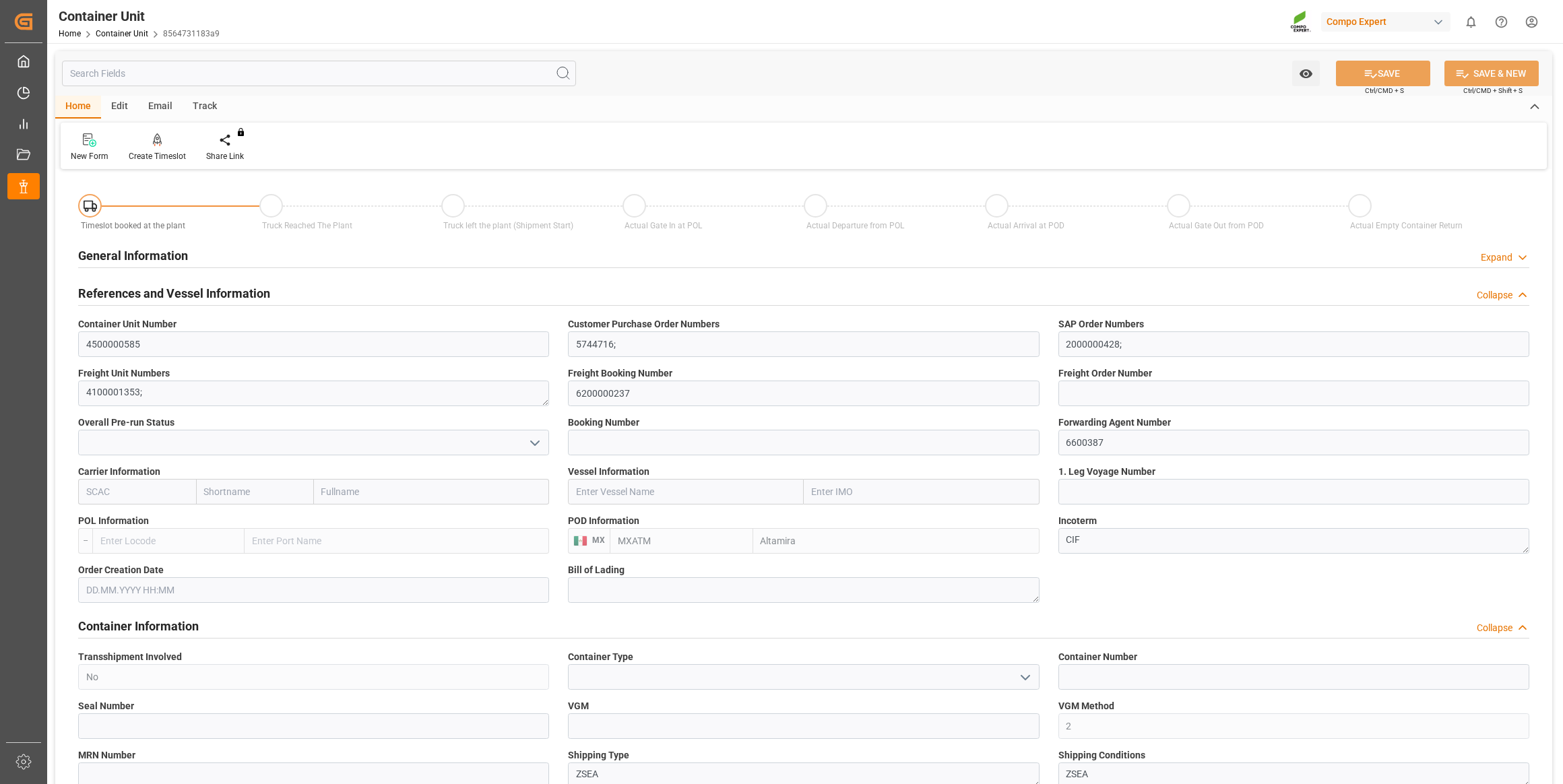
type input "MXATM"
type input "0"
type input "10760.4"
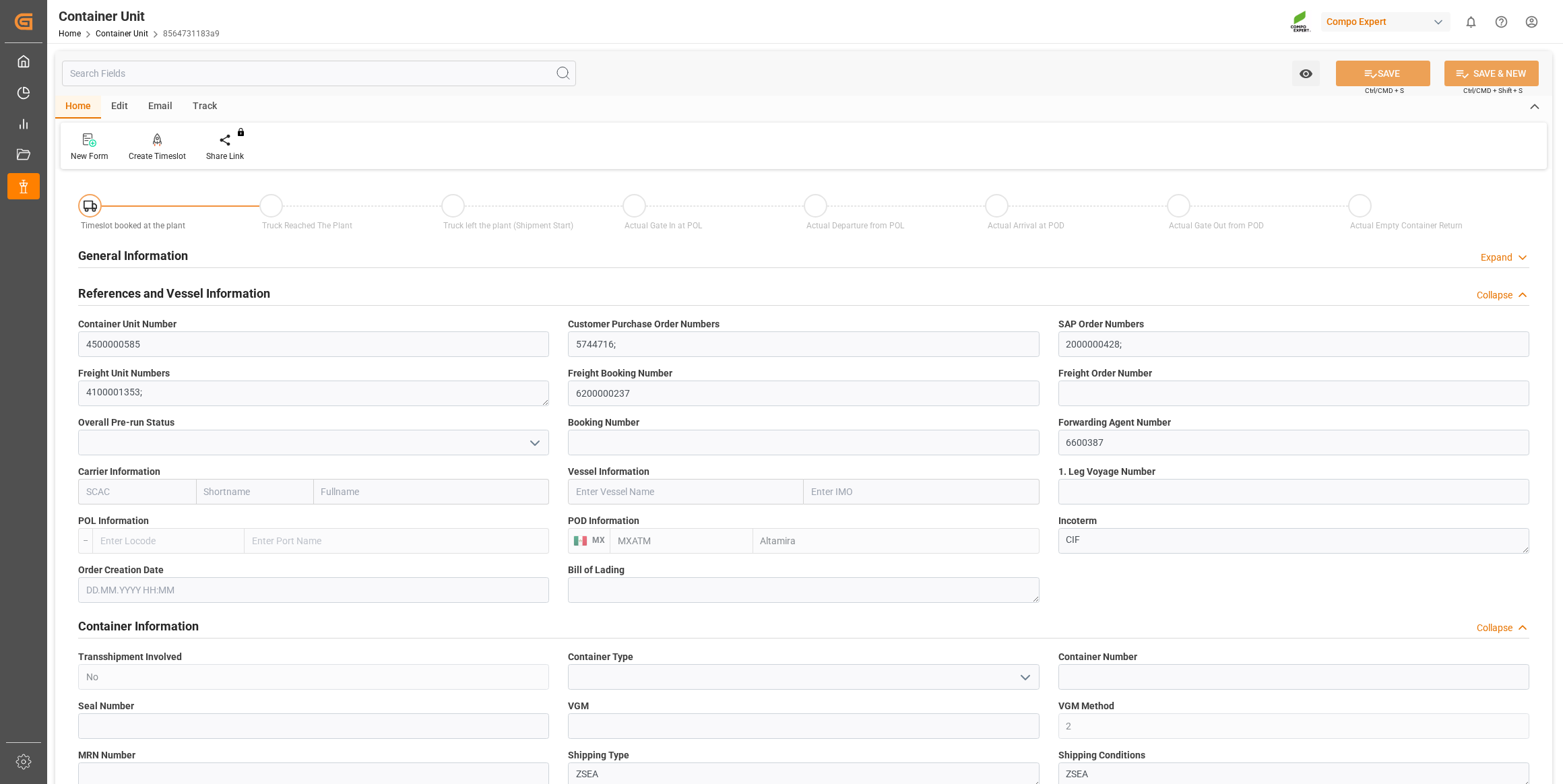
type input "[DATE]"
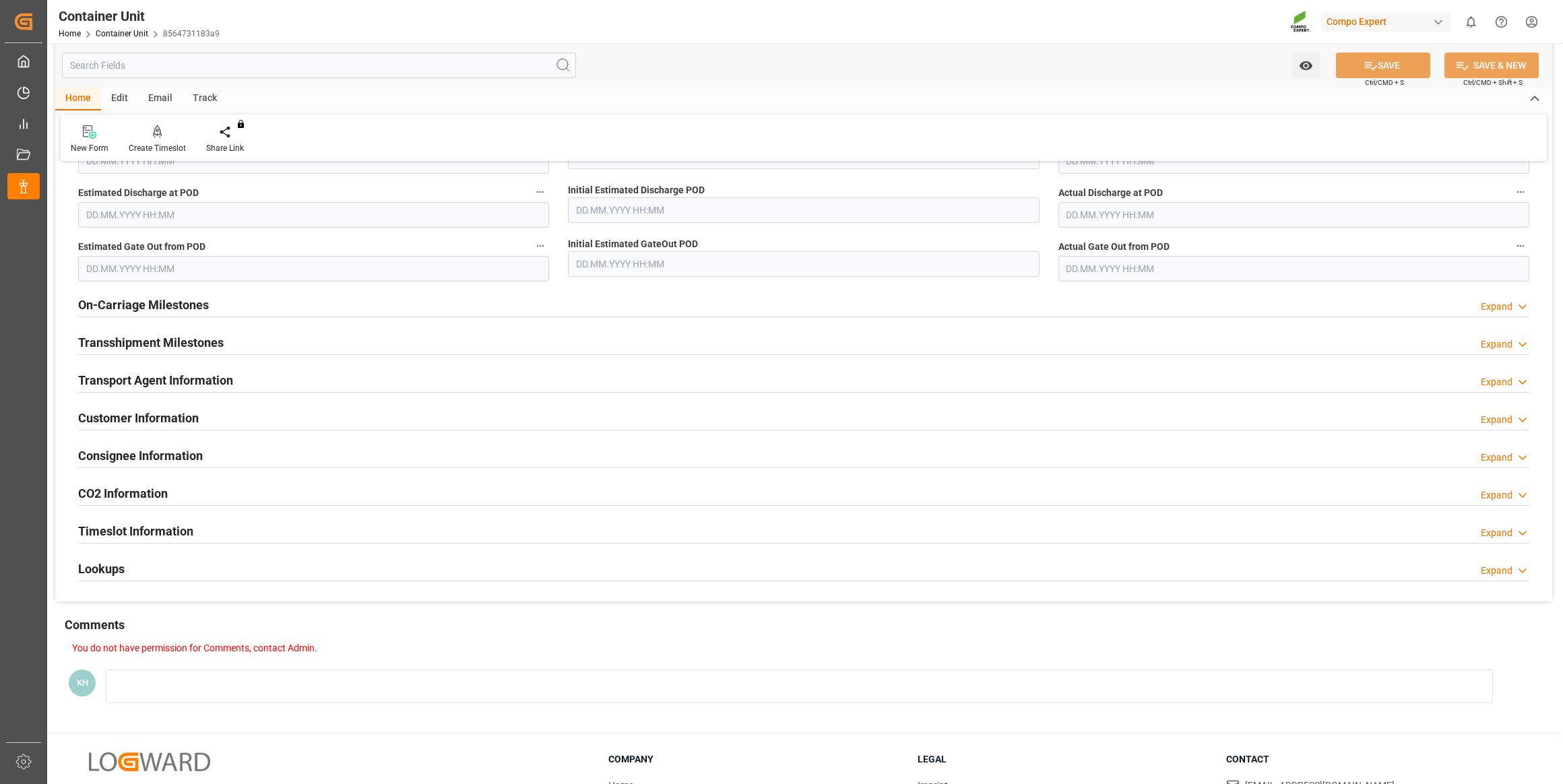
scroll to position [1698, 0]
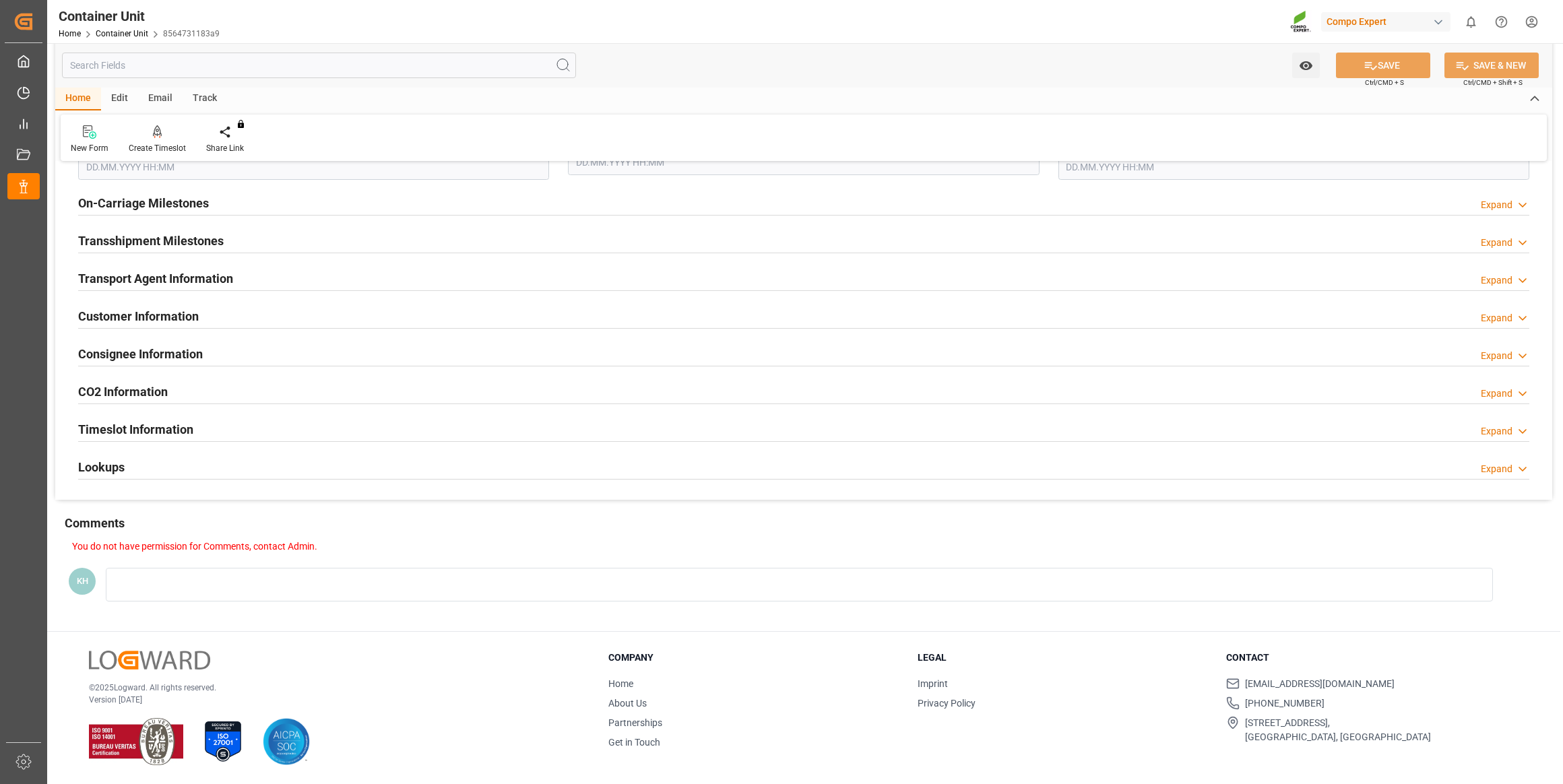
click at [216, 419] on div "Timeslot Information Expand" at bounding box center [804, 428] width 1451 height 25
